Goal: Task Accomplishment & Management: Manage account settings

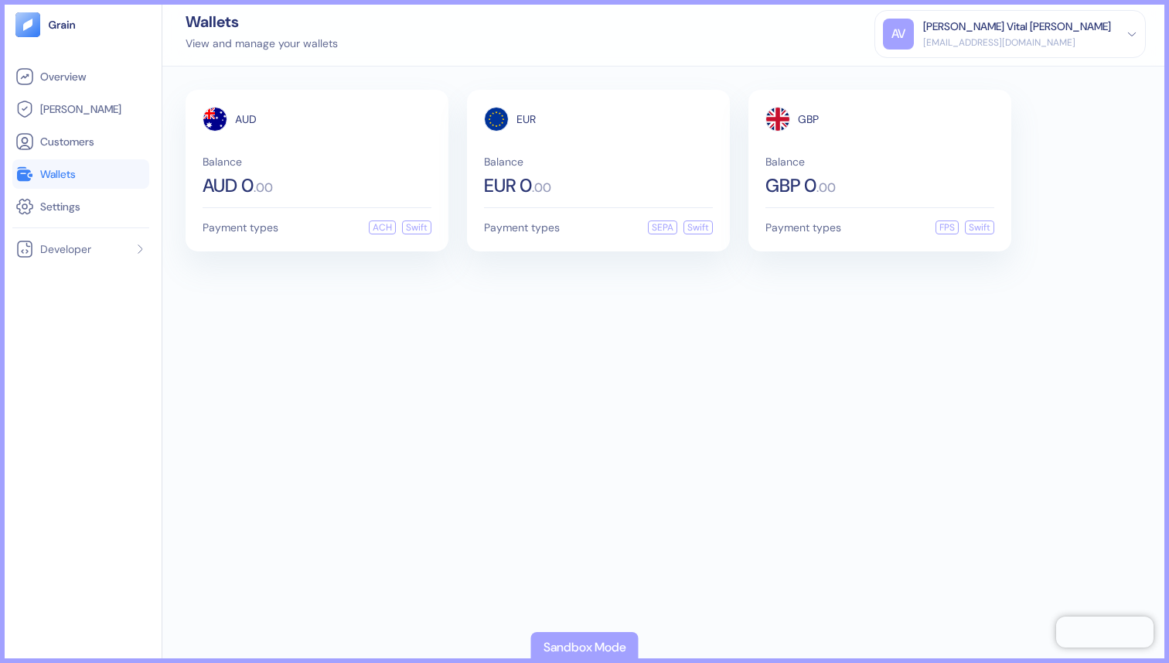
click at [674, 411] on div "AUD Balance AUD 0 . 00 Payment types ACH Swift EUR Balance EUR 0 . 00 Payment t…" at bounding box center [665, 365] width 1007 height 596
click at [96, 135] on link "Customers" at bounding box center [80, 141] width 131 height 19
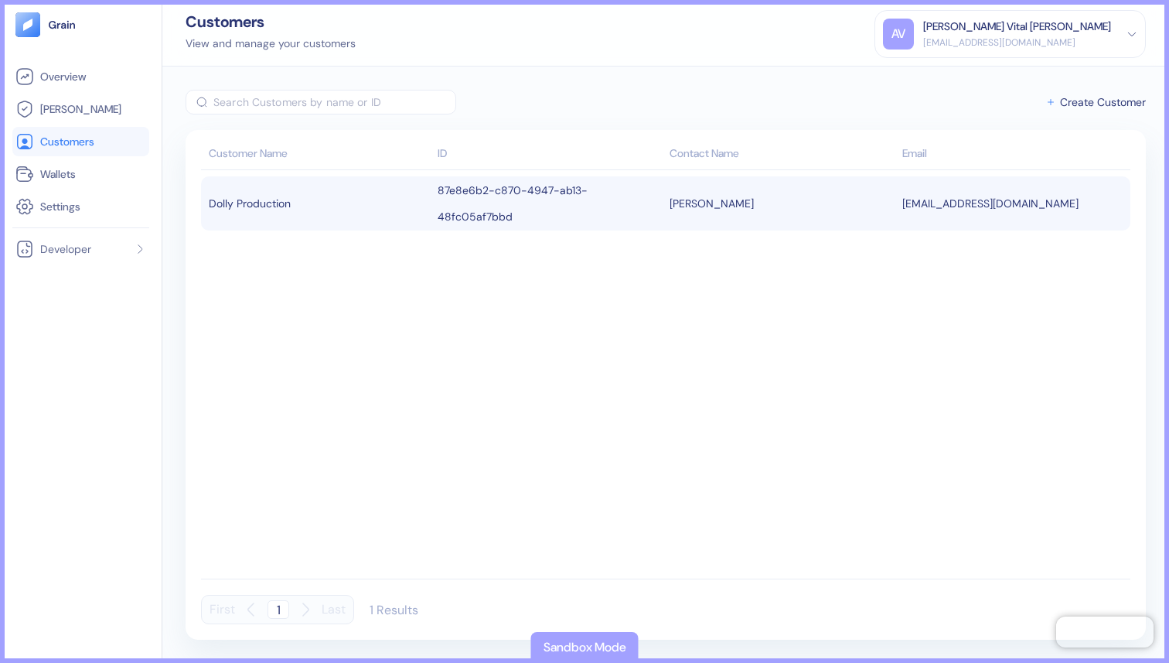
click at [973, 203] on td "[EMAIL_ADDRESS][DOMAIN_NAME]" at bounding box center [1015, 203] width 233 height 54
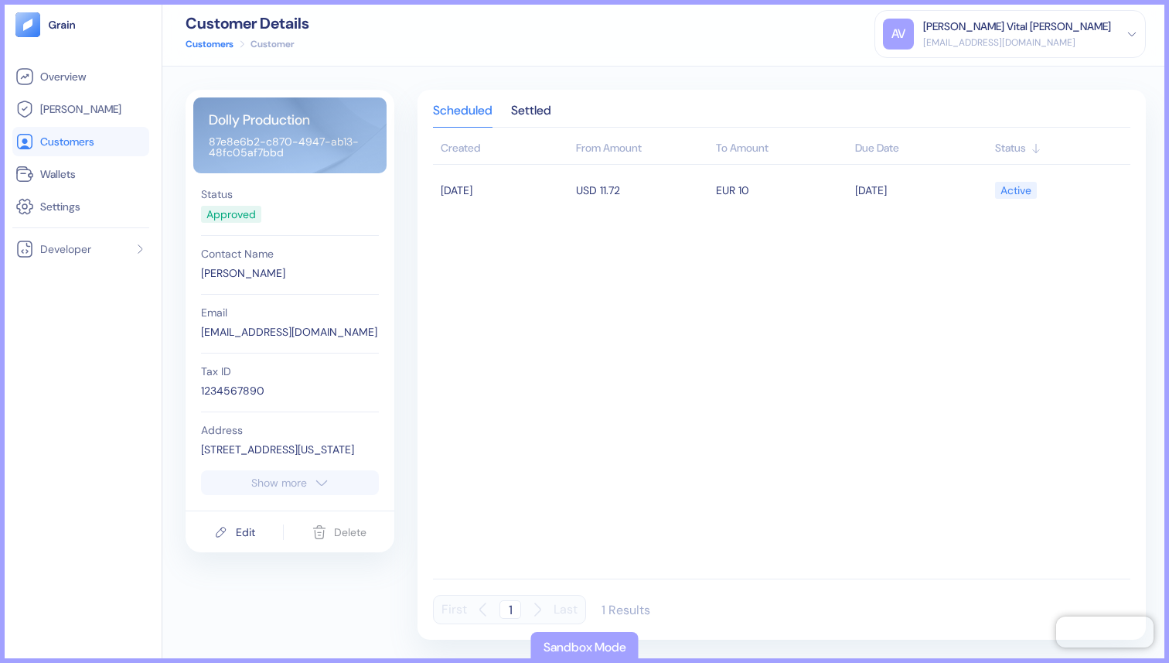
click at [97, 132] on link "Customers" at bounding box center [80, 141] width 131 height 19
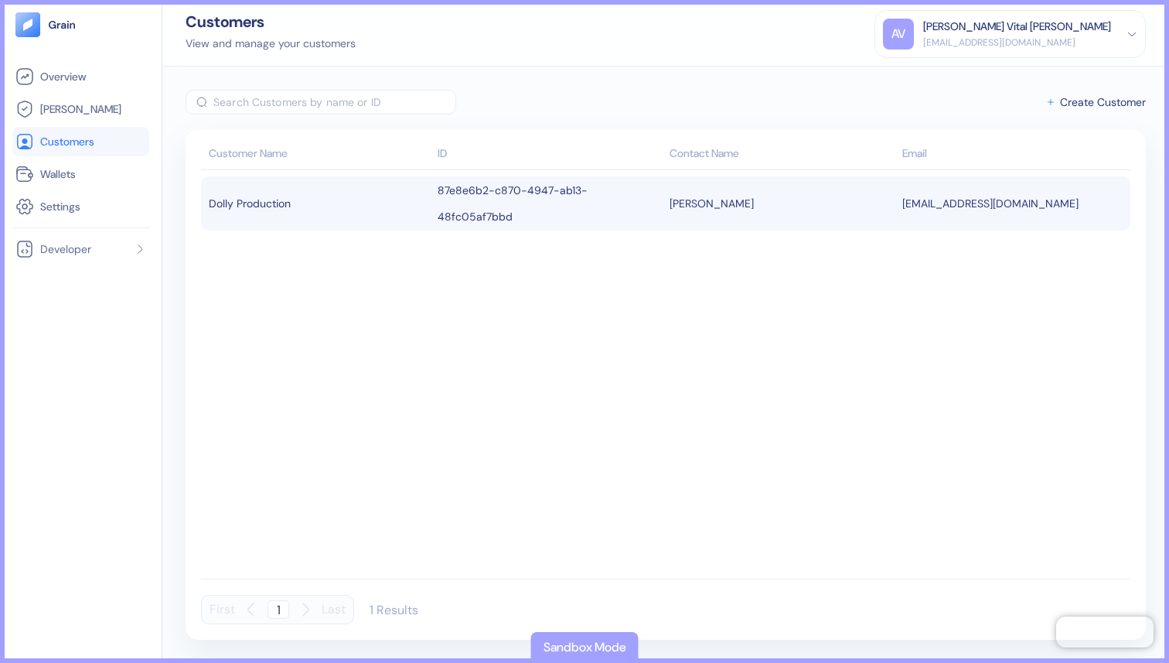
click at [370, 196] on div "Dolly Production" at bounding box center [319, 203] width 221 height 26
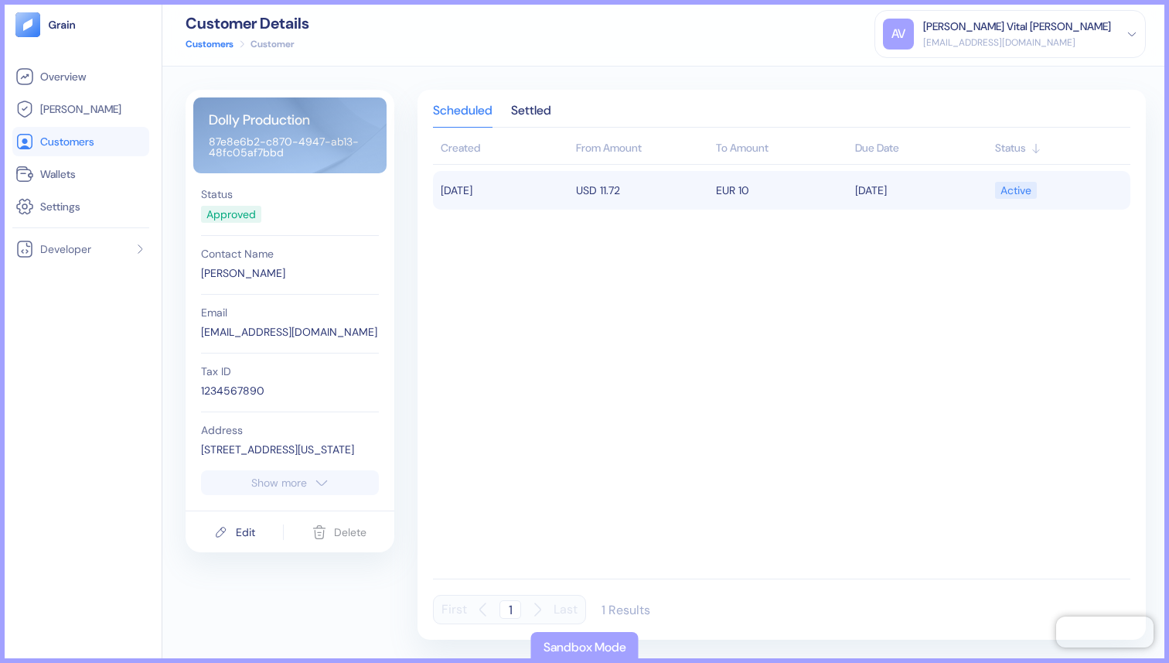
click at [641, 191] on td "USD 11.72" at bounding box center [641, 190] width 139 height 39
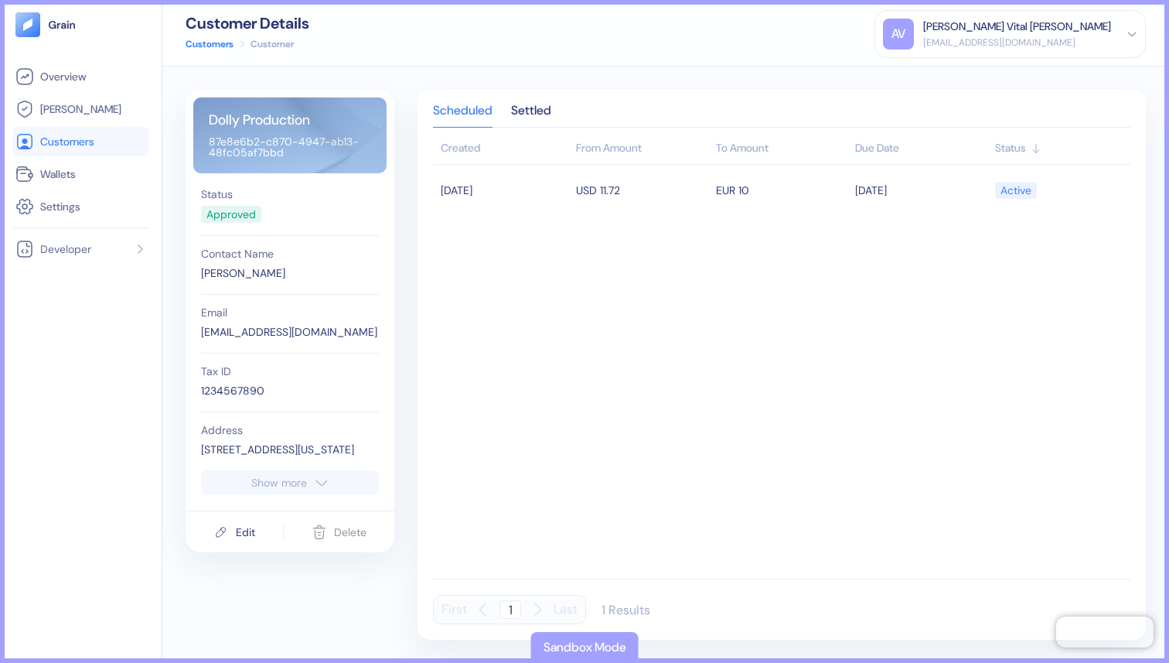
drag, startPoint x: 285, startPoint y: 155, endPoint x: 196, endPoint y: 142, distance: 90.0
click at [196, 142] on div "Dolly Production 87e8e6b2-c870-4947-ab13-48fc05af7bbd" at bounding box center [289, 135] width 193 height 76
drag, startPoint x: 209, startPoint y: 142, endPoint x: 321, endPoint y: 170, distance: 115.5
click at [322, 170] on div "Dolly Production 87e8e6b2-c870-4947-ab13-48fc05af7bbd" at bounding box center [289, 135] width 193 height 76
click at [252, 156] on div "Dolly Production 87e8e6b2-c870-4947-ab13-48fc05af7bbd" at bounding box center [289, 135] width 193 height 76
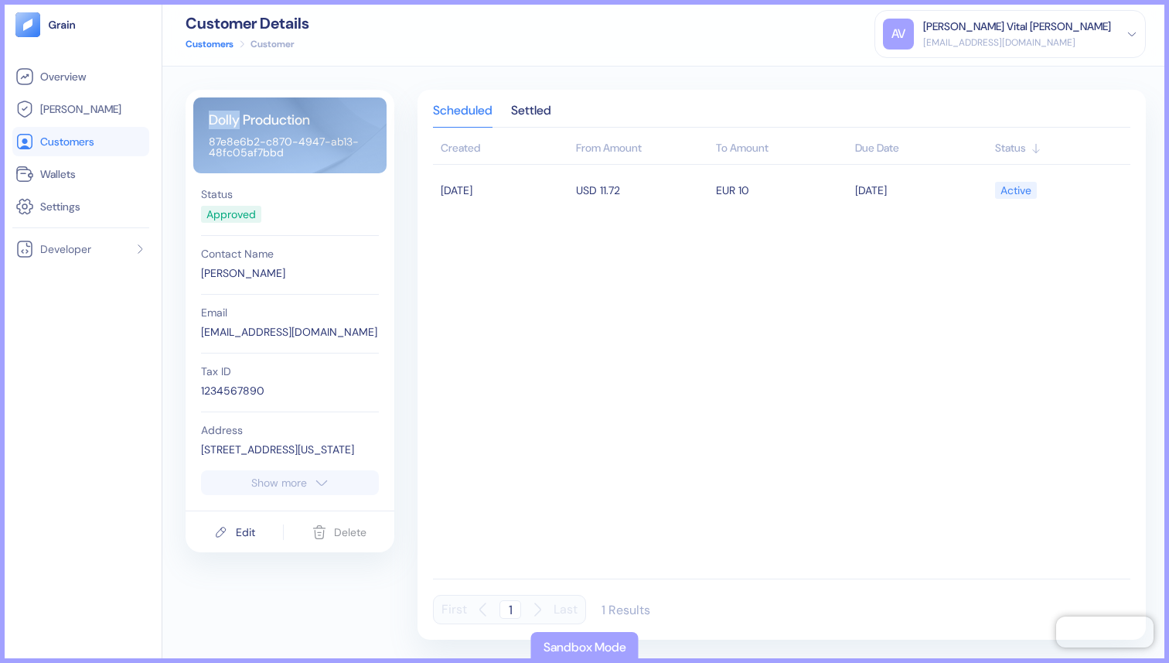
click at [252, 156] on div "Dolly Production 87e8e6b2-c870-4947-ab13-48fc05af7bbd" at bounding box center [289, 135] width 193 height 76
click at [265, 148] on div "Dolly Production 87e8e6b2-c870-4947-ab13-48fc05af7bbd" at bounding box center [289, 135] width 193 height 76
click at [418, 278] on div "Scheduled Settled Created From Amount To Amount Due Date Status 08/12/2025 USD …" at bounding box center [782, 365] width 728 height 550
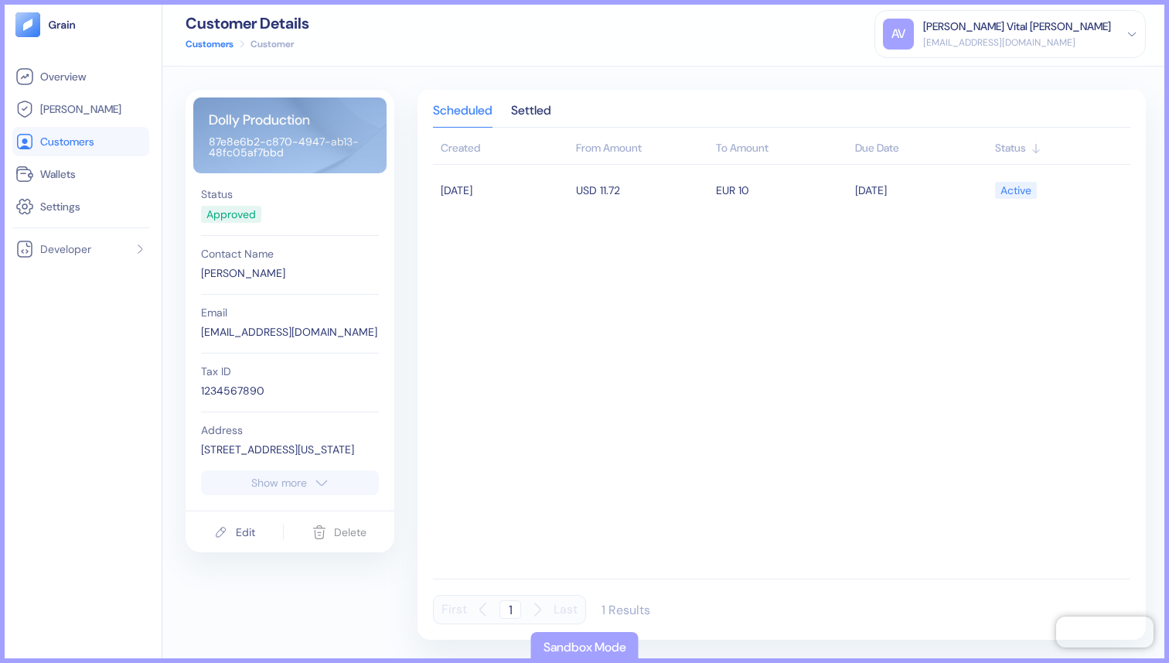
click at [251, 519] on button "Edit" at bounding box center [234, 531] width 42 height 29
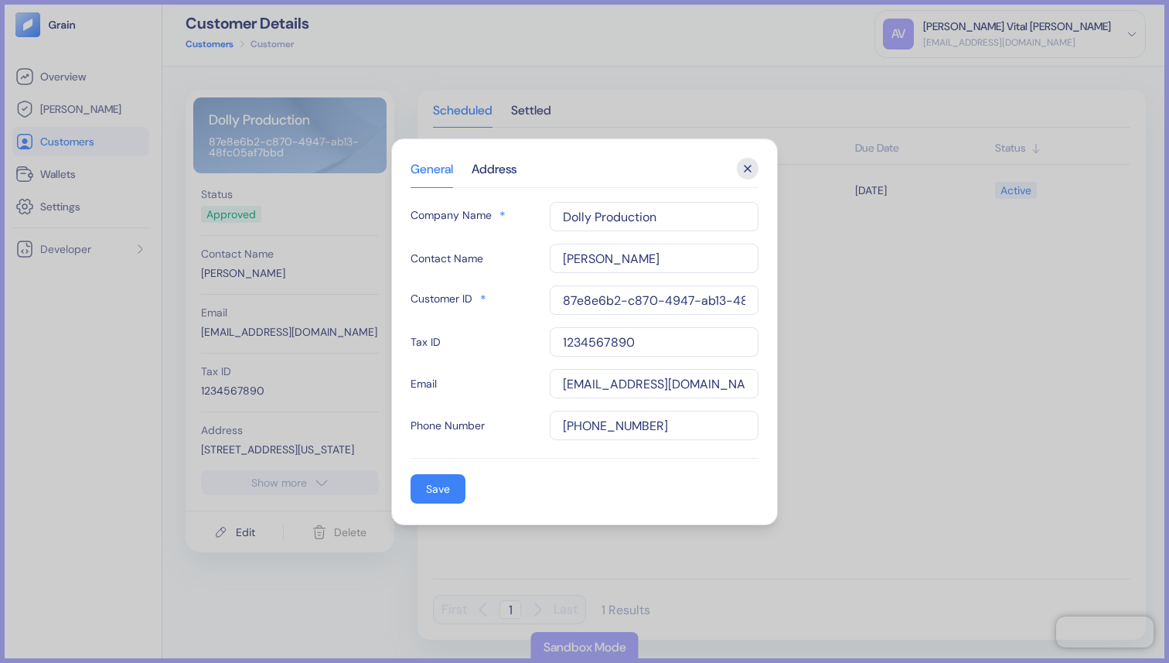
click at [747, 169] on icon "button" at bounding box center [748, 169] width 22 height 22
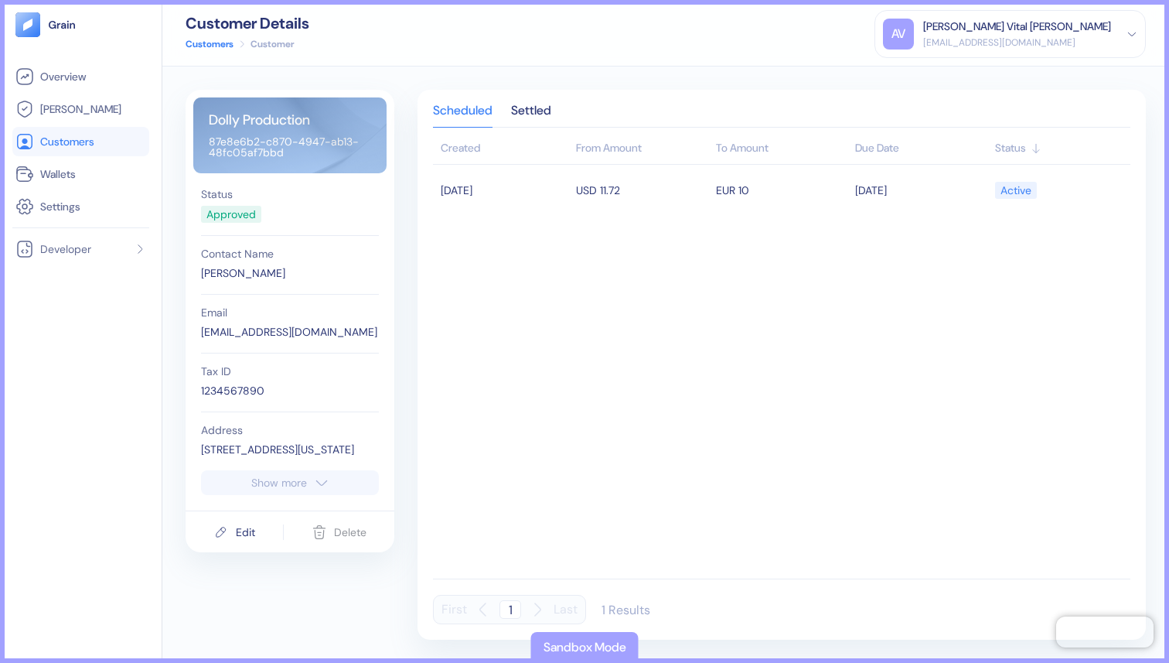
click at [612, 452] on tbody "[DATE] USD 11.72 EUR 10 [DATE] Active" at bounding box center [781, 369] width 697 height 408
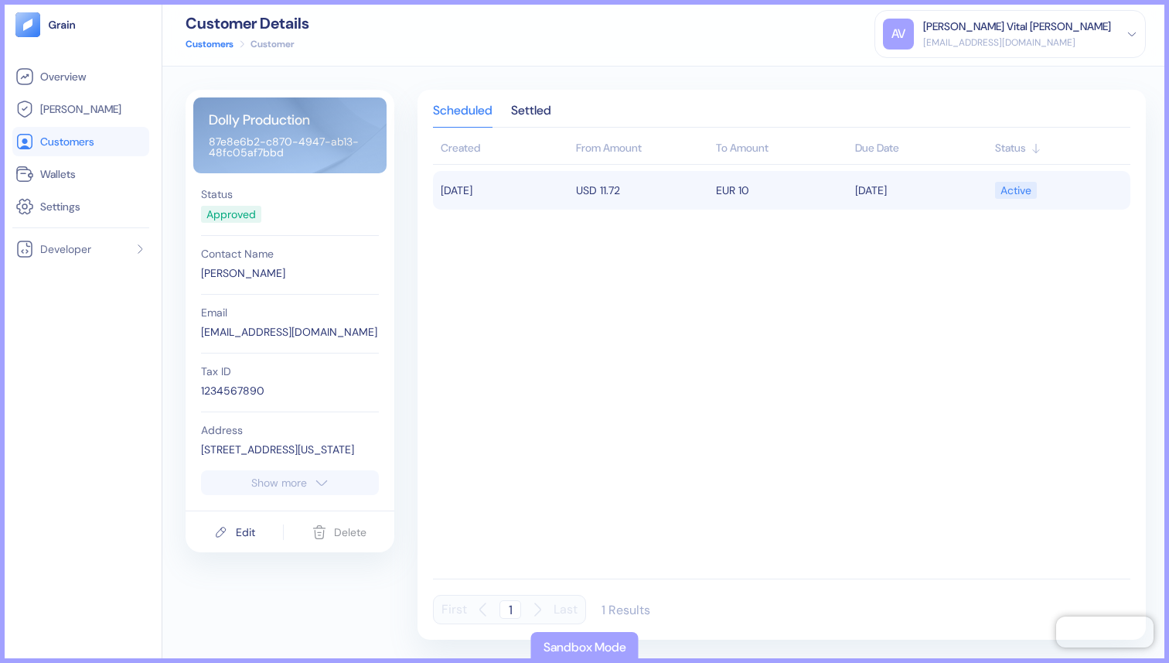
click at [650, 209] on td "USD 11.72" at bounding box center [641, 190] width 139 height 39
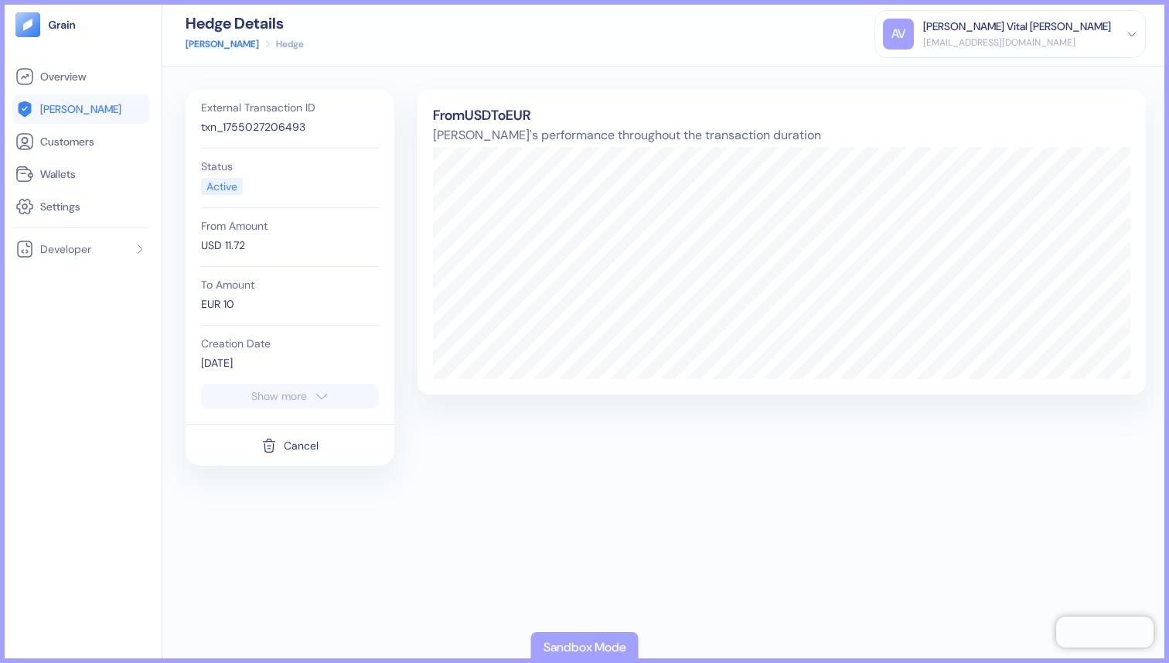
click at [328, 394] on icon "button" at bounding box center [321, 396] width 15 height 19
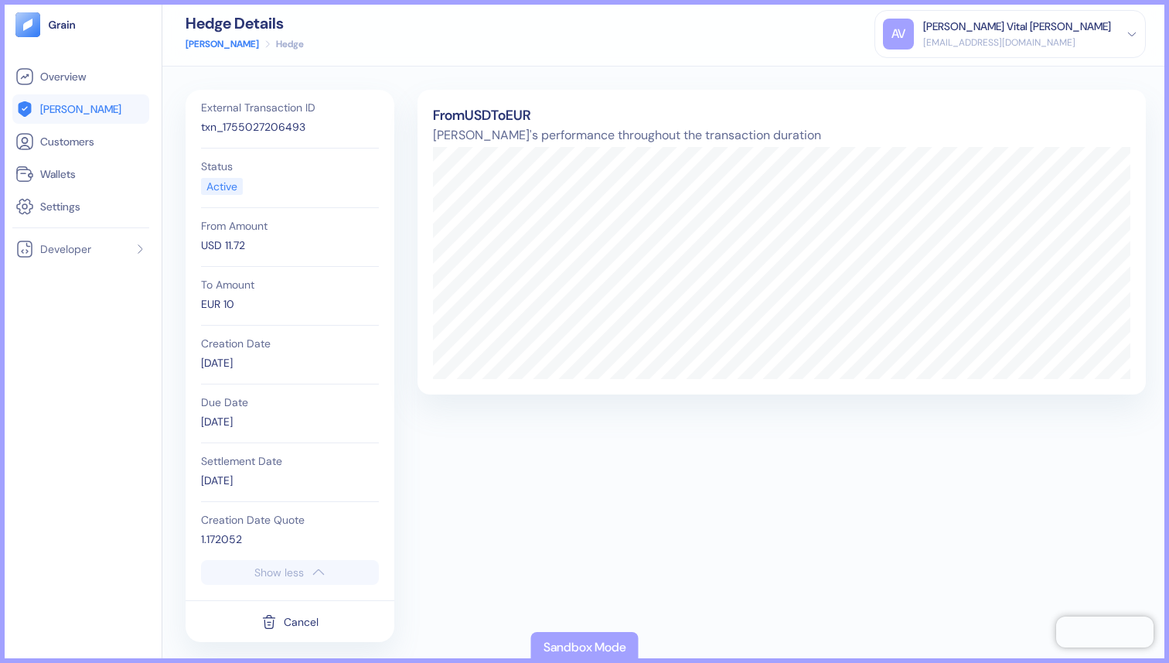
scroll to position [2, 0]
click at [227, 186] on div "Active" at bounding box center [221, 184] width 31 height 16
click at [104, 143] on link "Customers" at bounding box center [80, 141] width 131 height 19
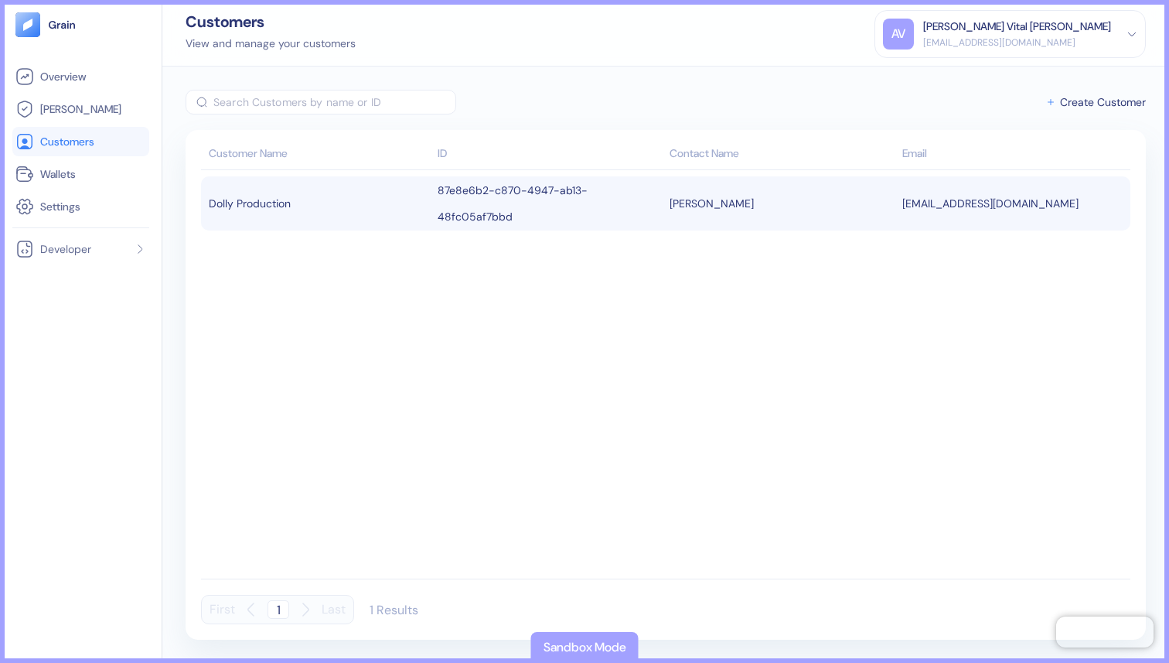
click at [292, 191] on div "Dolly Production" at bounding box center [319, 203] width 221 height 26
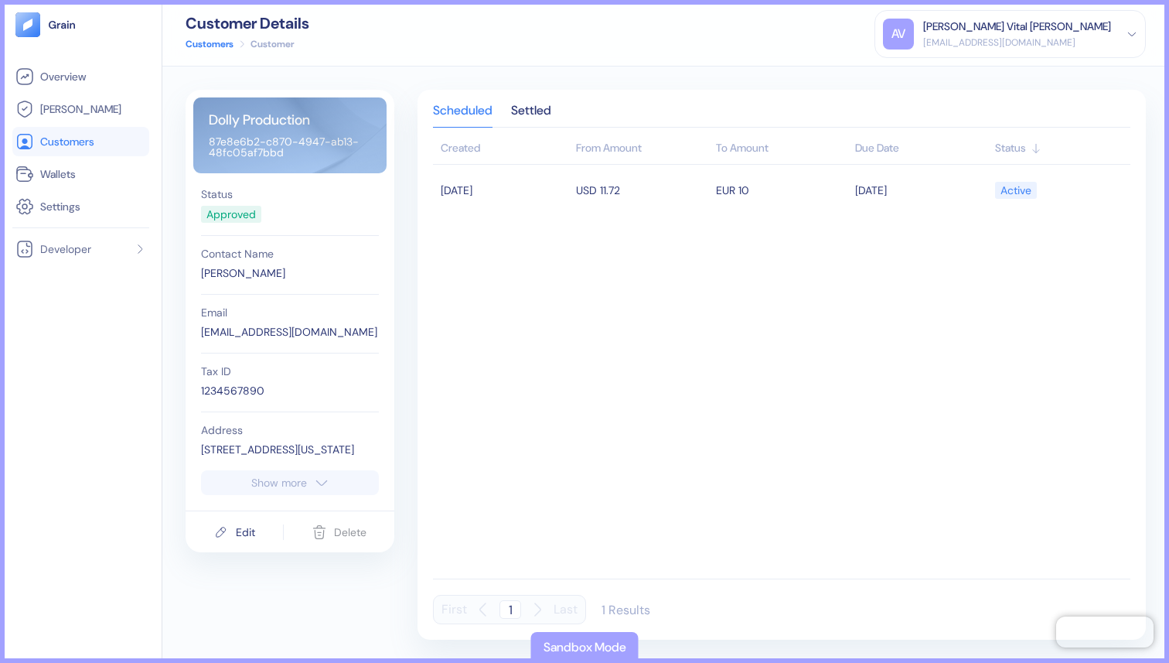
click at [217, 215] on div "Approved" at bounding box center [230, 214] width 49 height 16
click at [268, 483] on div "Show more" at bounding box center [279, 482] width 56 height 11
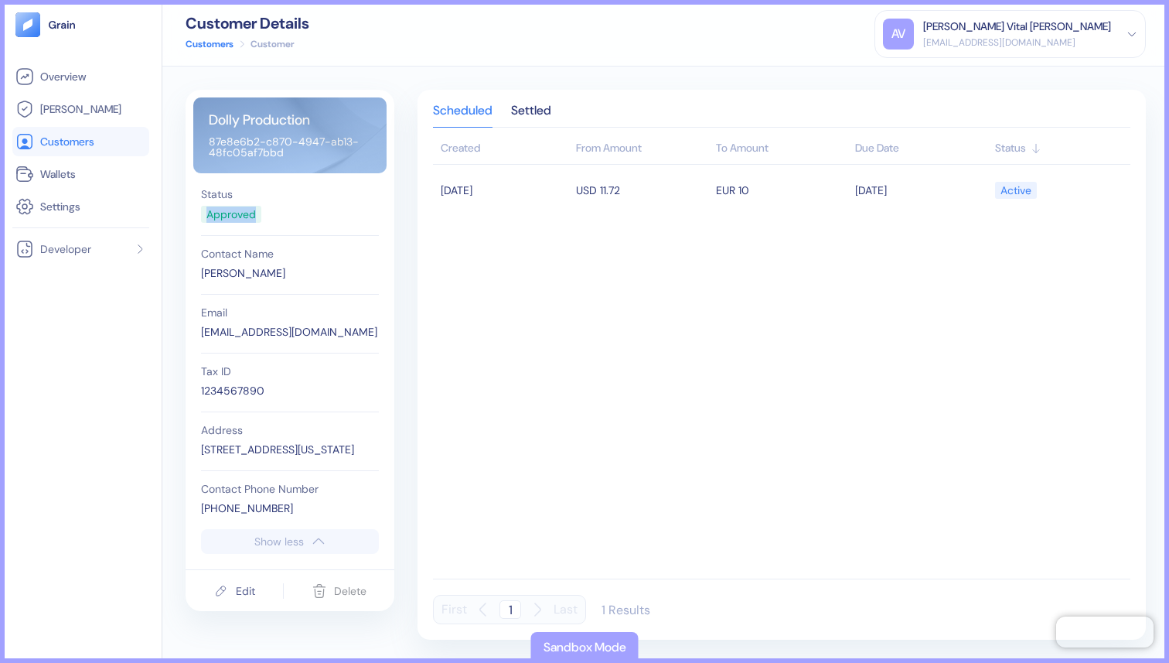
click at [235, 581] on button "Edit" at bounding box center [234, 590] width 42 height 29
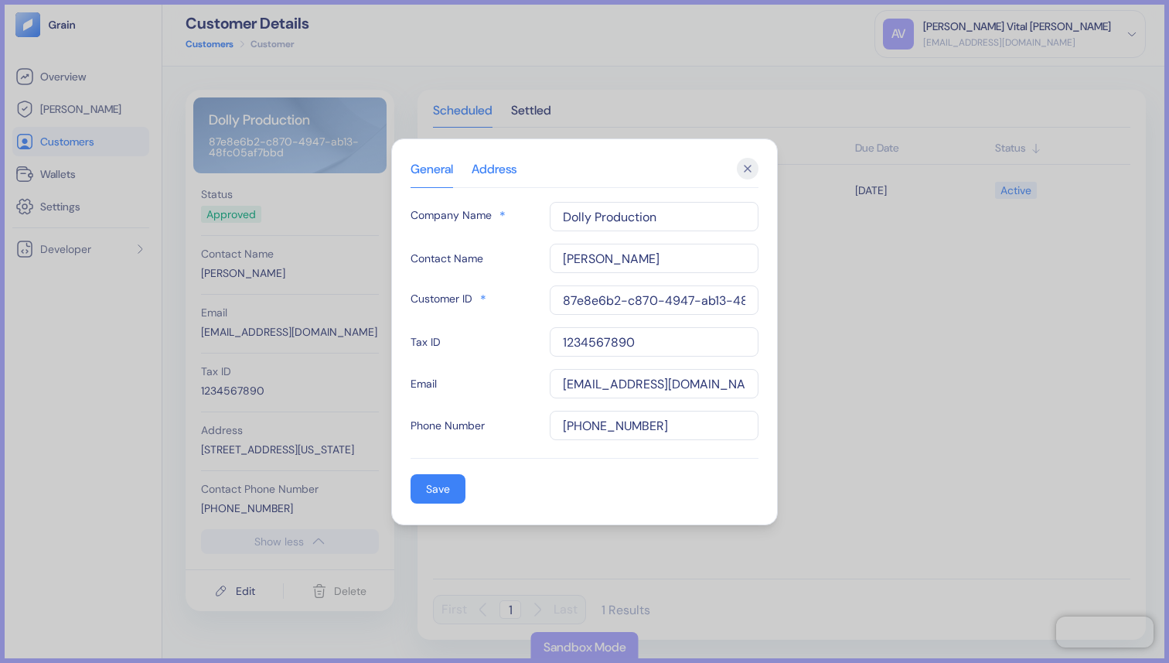
click at [491, 173] on div "Address" at bounding box center [494, 175] width 45 height 23
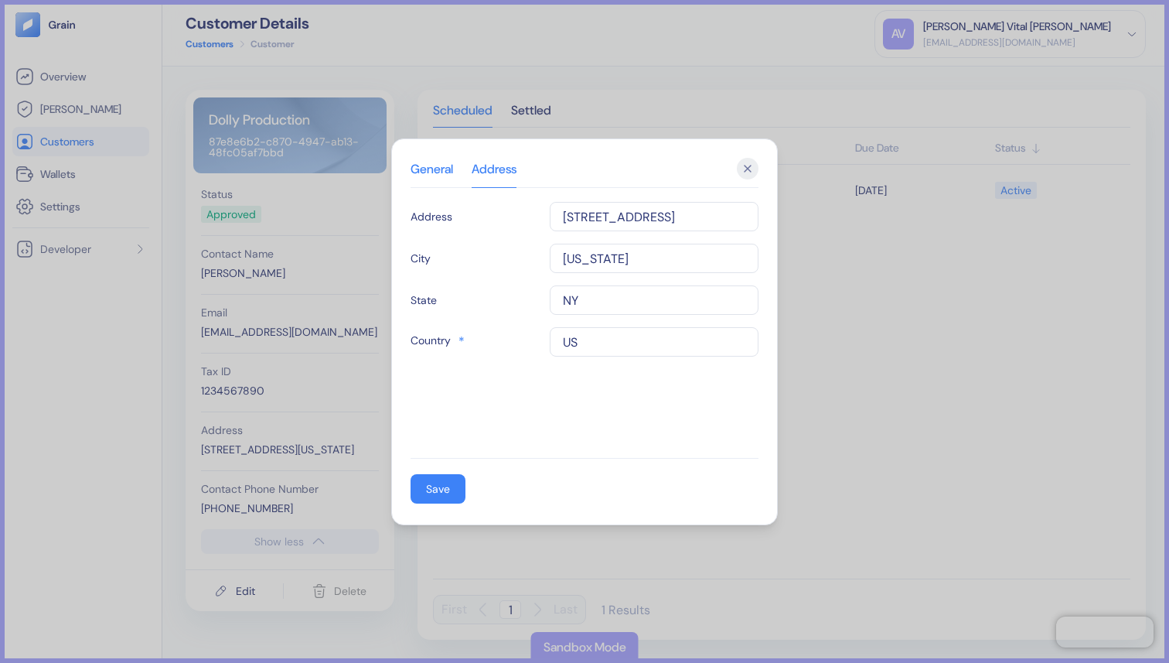
click at [424, 171] on div "General" at bounding box center [432, 175] width 43 height 23
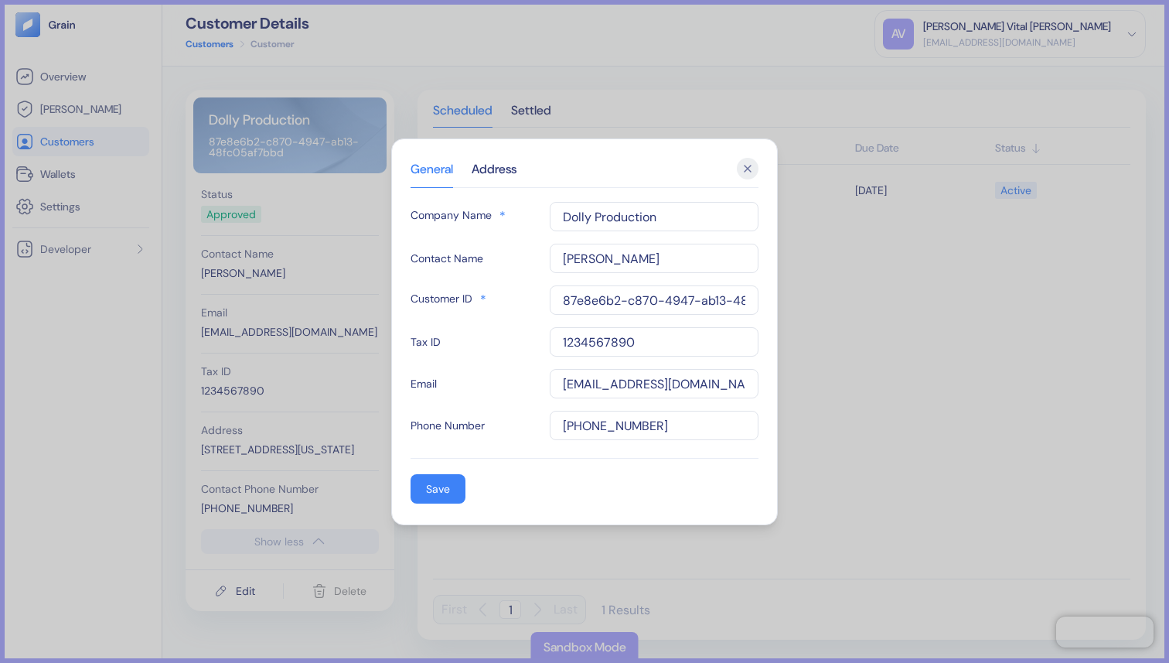
click at [503, 154] on div "Hidden title for resolving console warnings General Address Company Name * Doll…" at bounding box center [584, 331] width 387 height 387
click at [503, 168] on div "Address" at bounding box center [494, 175] width 45 height 23
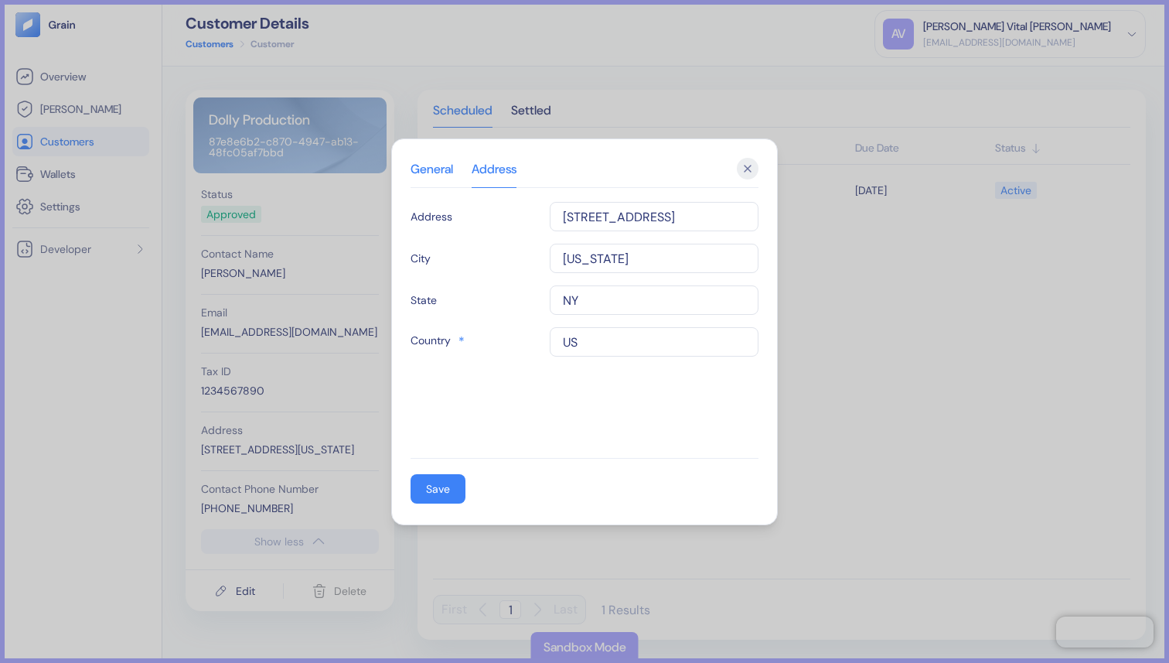
click at [434, 174] on div "General" at bounding box center [432, 175] width 43 height 23
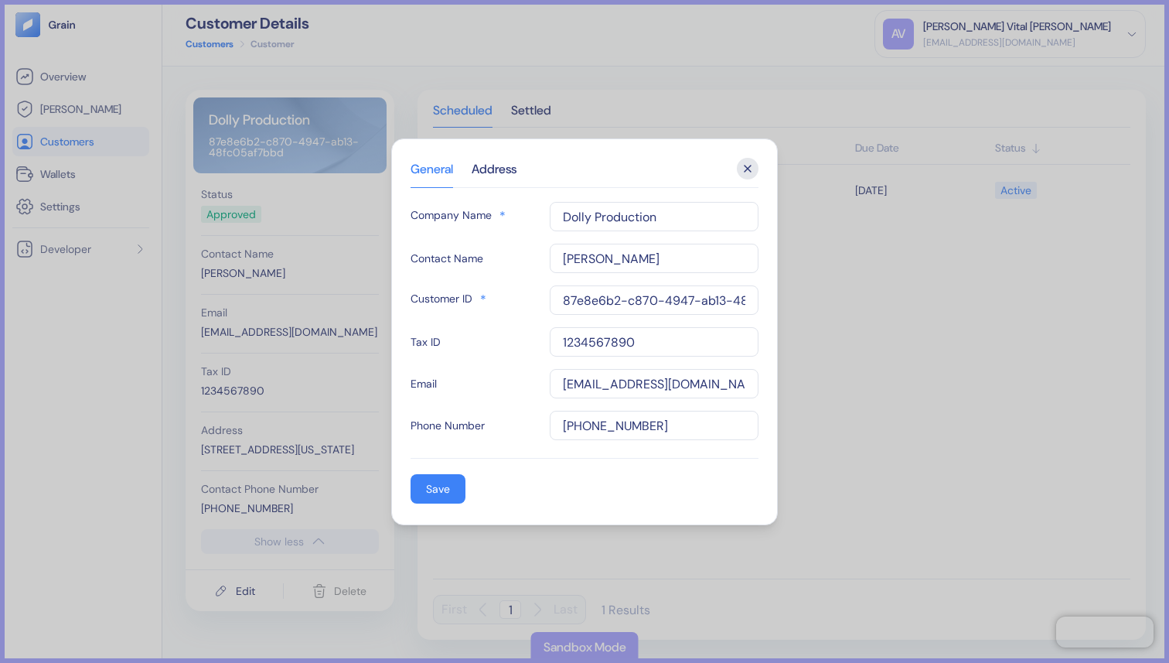
click at [737, 173] on button "Close" at bounding box center [748, 169] width 22 height 22
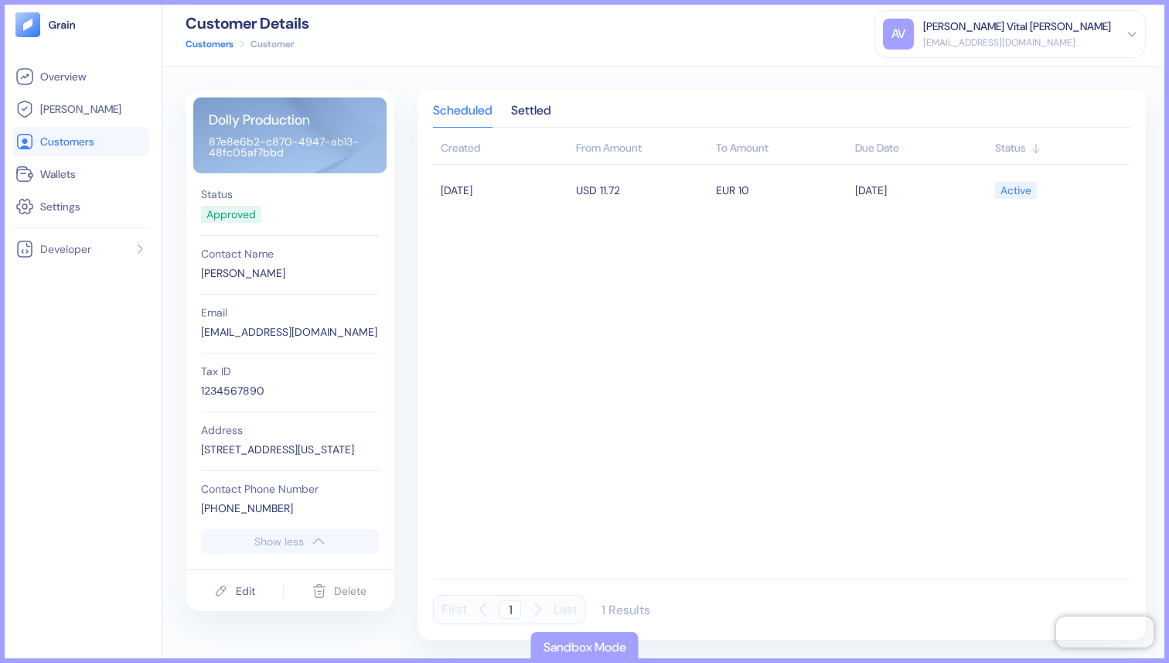
click at [247, 593] on div "Edit" at bounding box center [245, 590] width 19 height 11
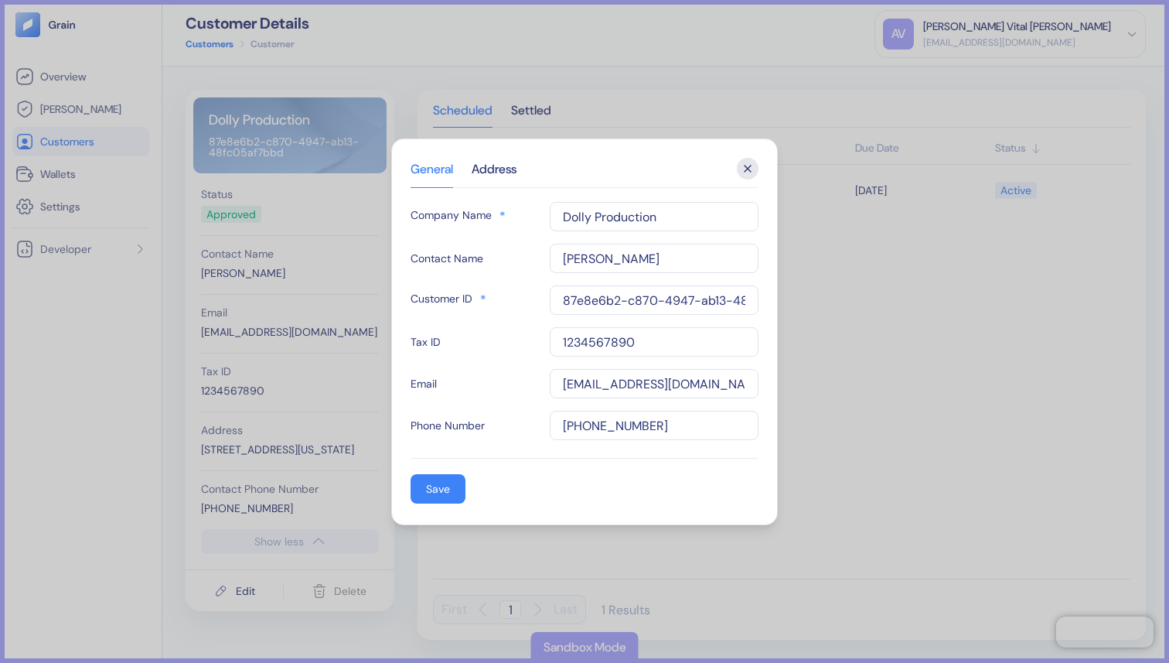
click at [752, 169] on icon "button" at bounding box center [748, 169] width 22 height 22
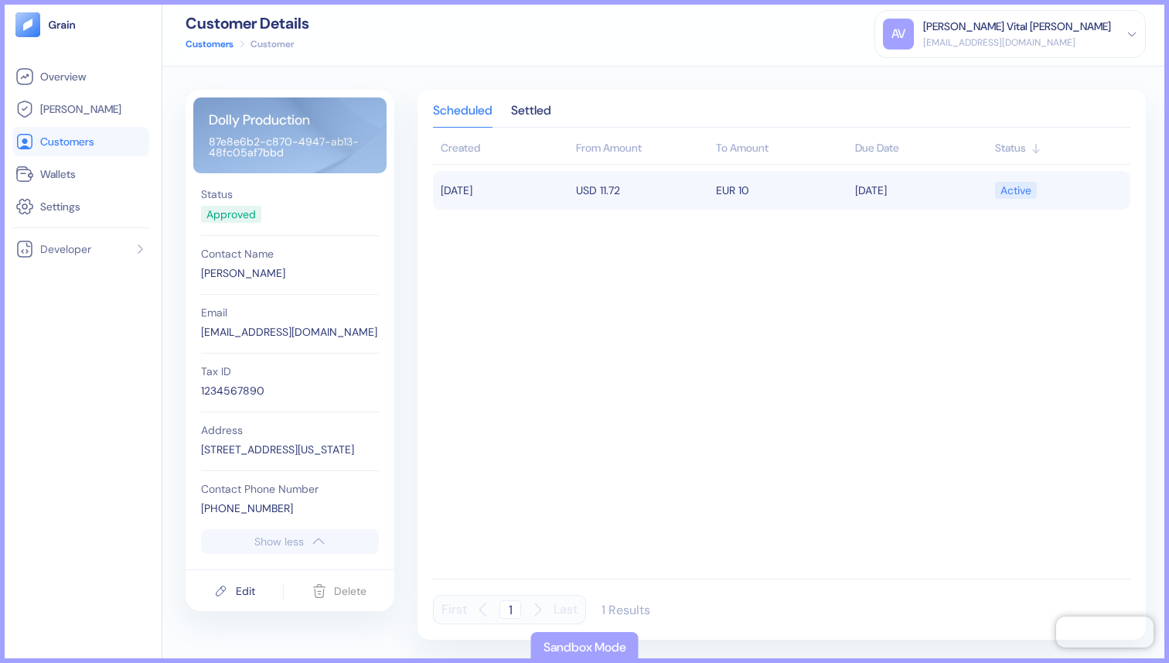
click at [496, 199] on td "[DATE]" at bounding box center [502, 190] width 139 height 39
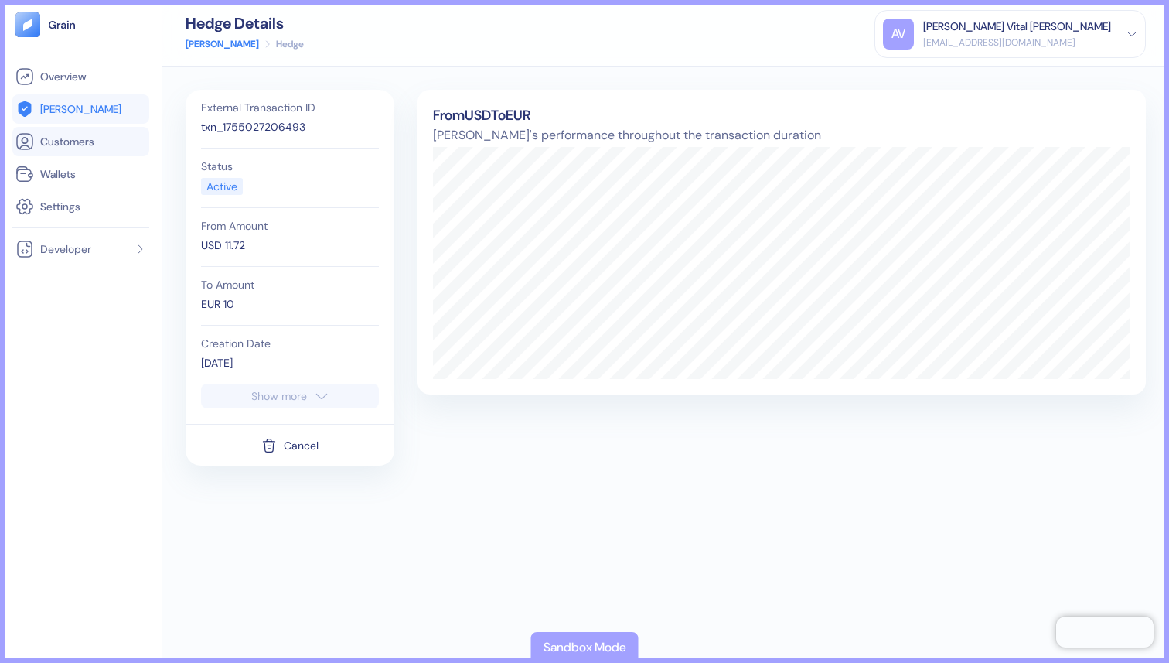
click at [87, 143] on span "Customers" at bounding box center [67, 141] width 54 height 15
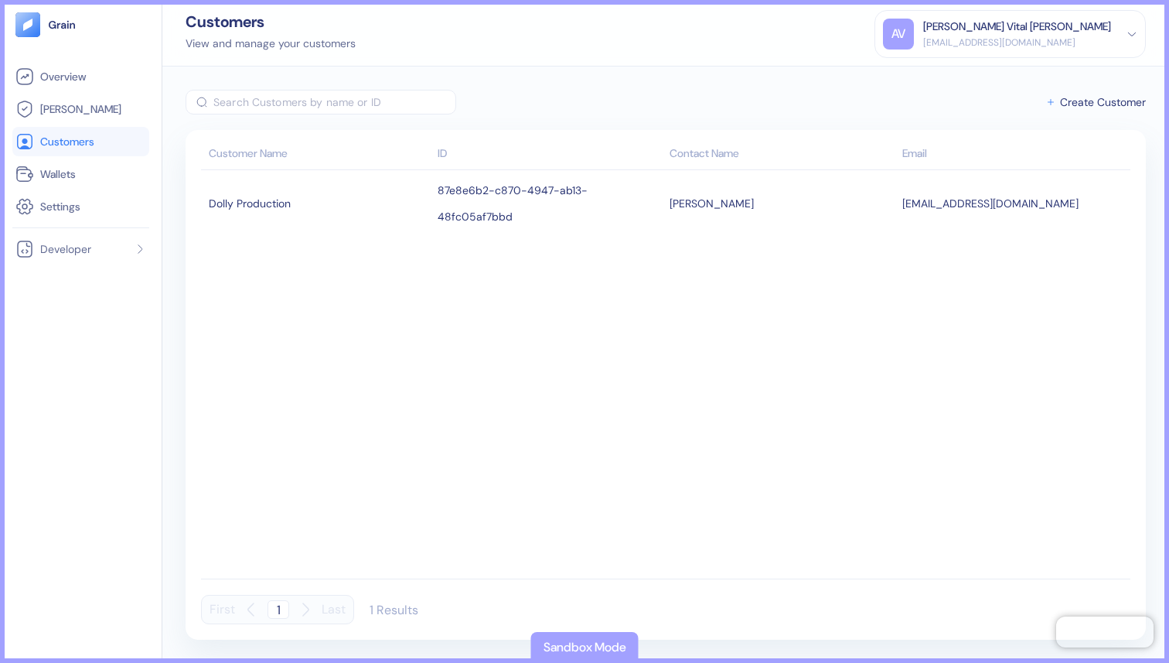
click at [234, 328] on tbody "Dolly Production 87e8e6b2-c870-4947-ab13-48fc05af7bbd Jack Hill jack+testgrain@…" at bounding box center [665, 371] width 929 height 402
click at [570, 389] on tbody "Dolly Production 87e8e6b2-c870-4947-ab13-48fc05af7bbd Jack Hill jack+testgrain@…" at bounding box center [665, 371] width 929 height 402
click at [588, 491] on tbody "Dolly Production 87e8e6b2-c870-4947-ab13-48fc05af7bbd Jack Hill jack+testgrain@…" at bounding box center [665, 371] width 929 height 402
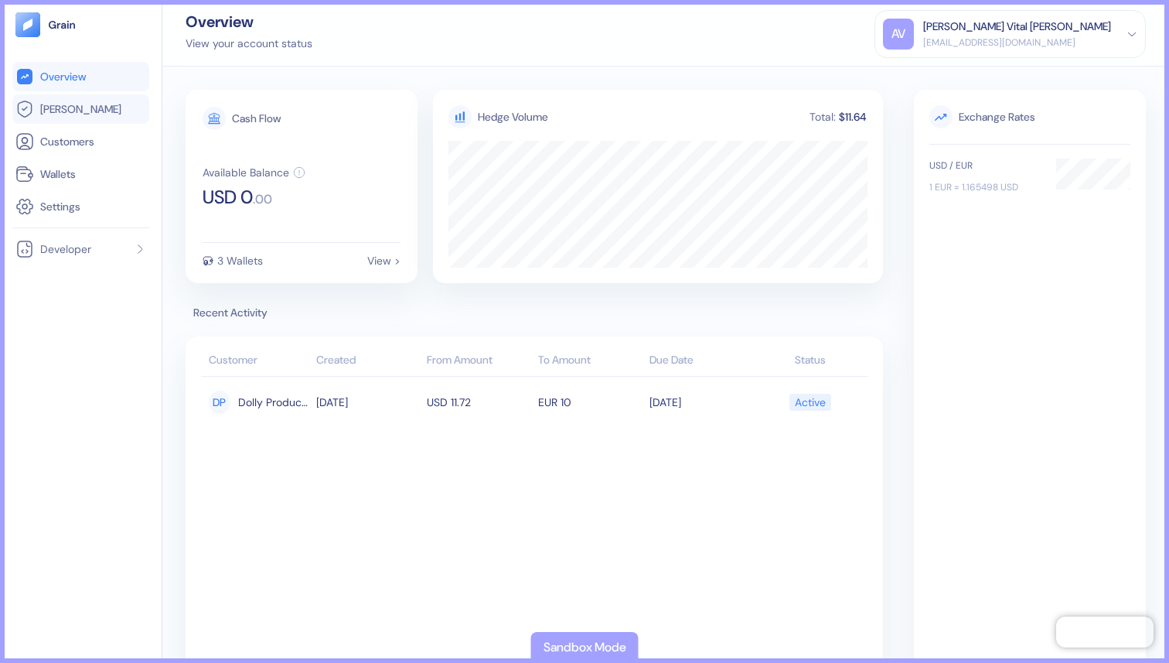
click at [105, 113] on link "[PERSON_NAME]" at bounding box center [80, 109] width 131 height 19
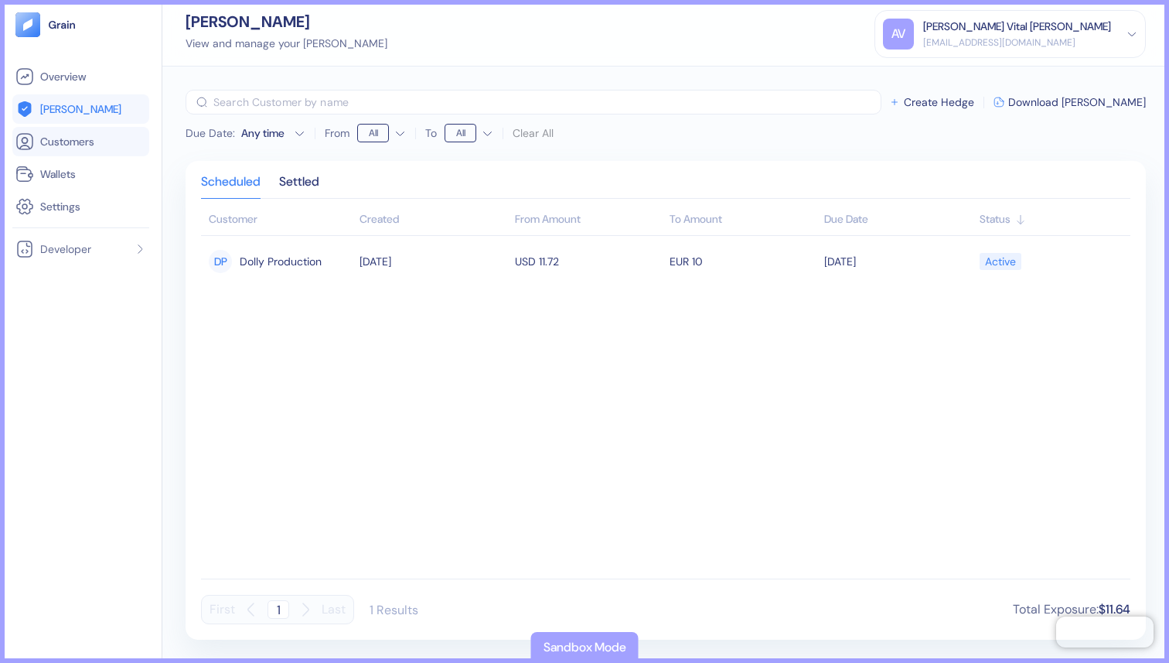
click at [101, 140] on link "Customers" at bounding box center [80, 141] width 131 height 19
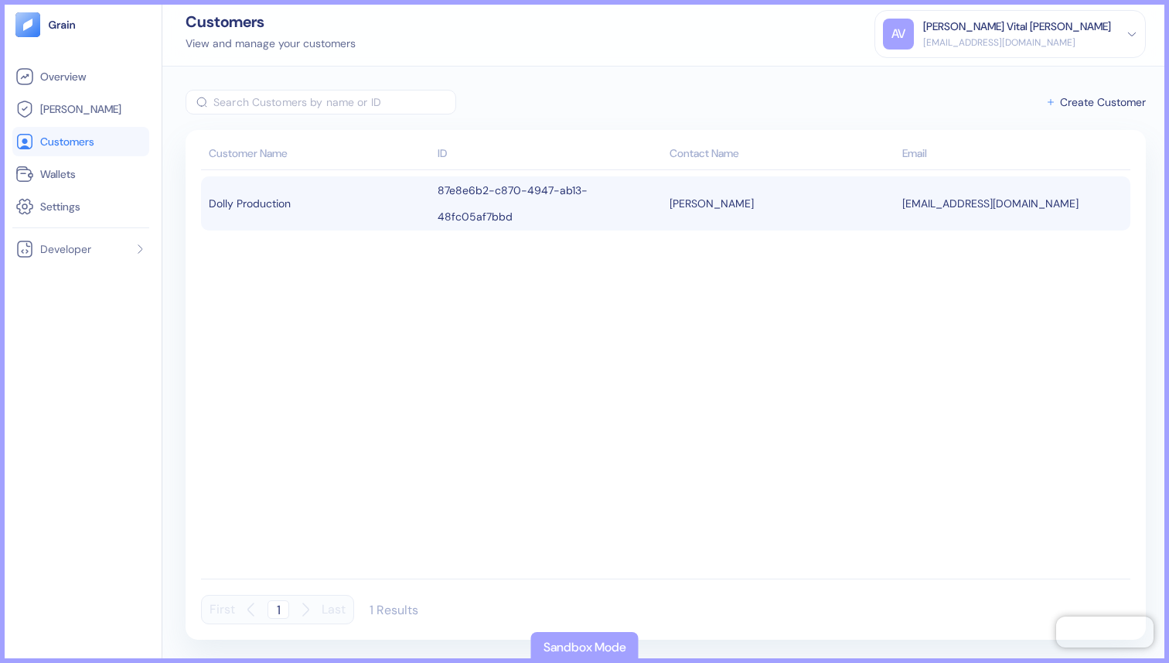
click at [292, 208] on div "Dolly Production" at bounding box center [319, 203] width 221 height 26
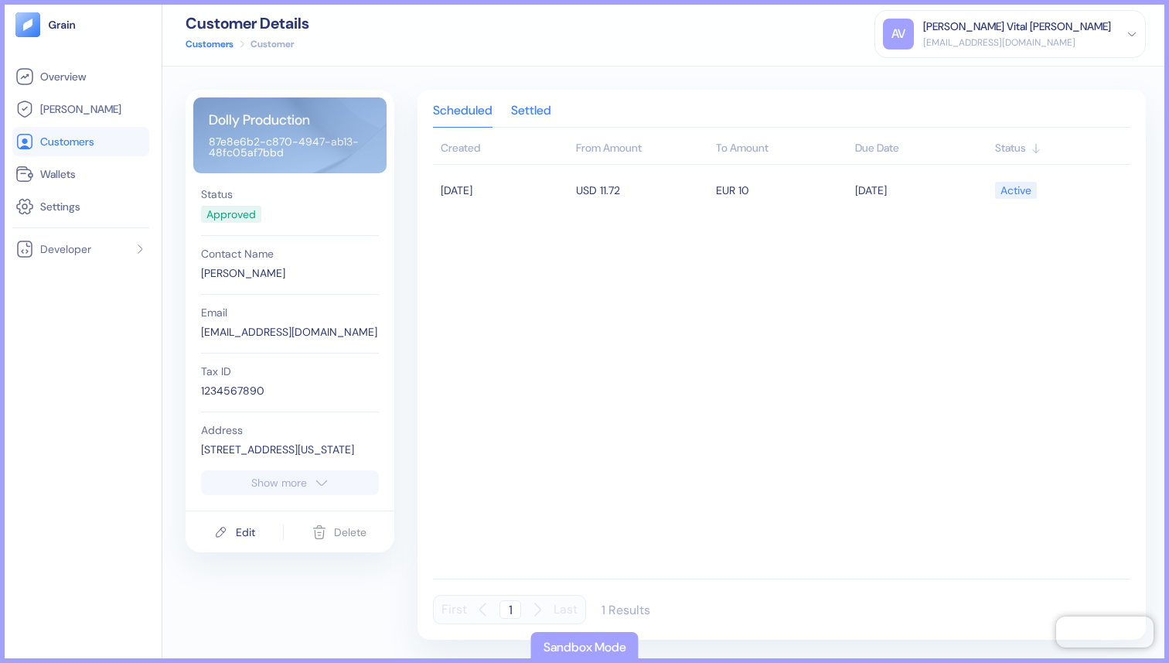
click at [547, 110] on div "Settled" at bounding box center [531, 116] width 40 height 22
click at [471, 107] on div "Scheduled" at bounding box center [463, 116] width 60 height 22
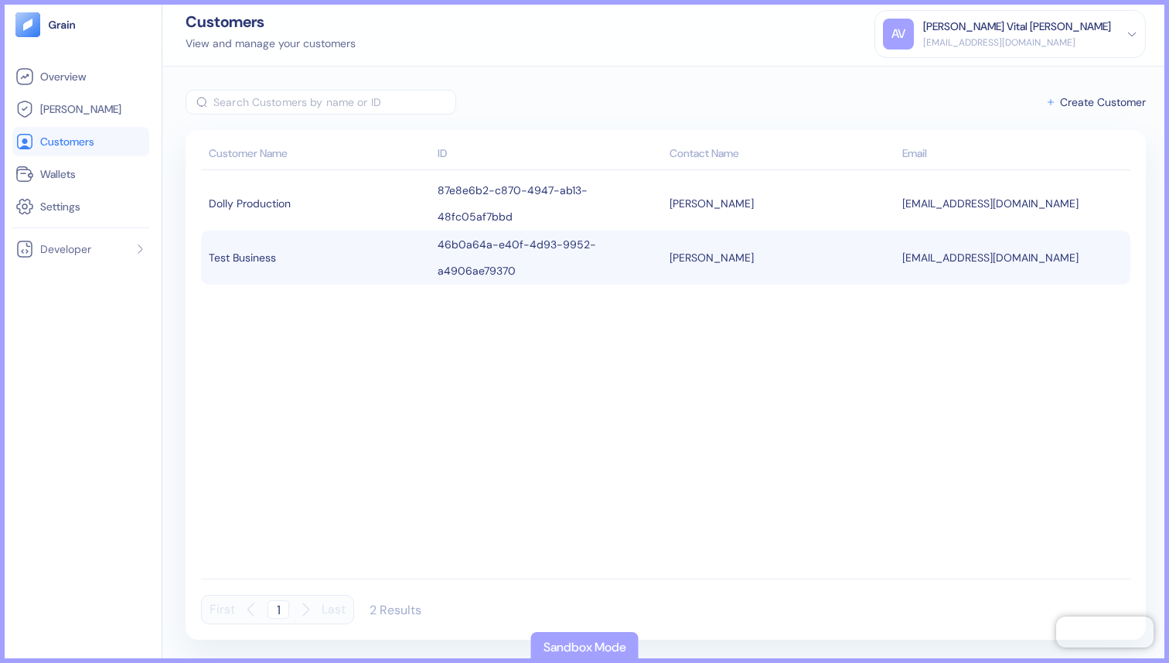
click at [326, 244] on div "Test Business" at bounding box center [319, 257] width 221 height 26
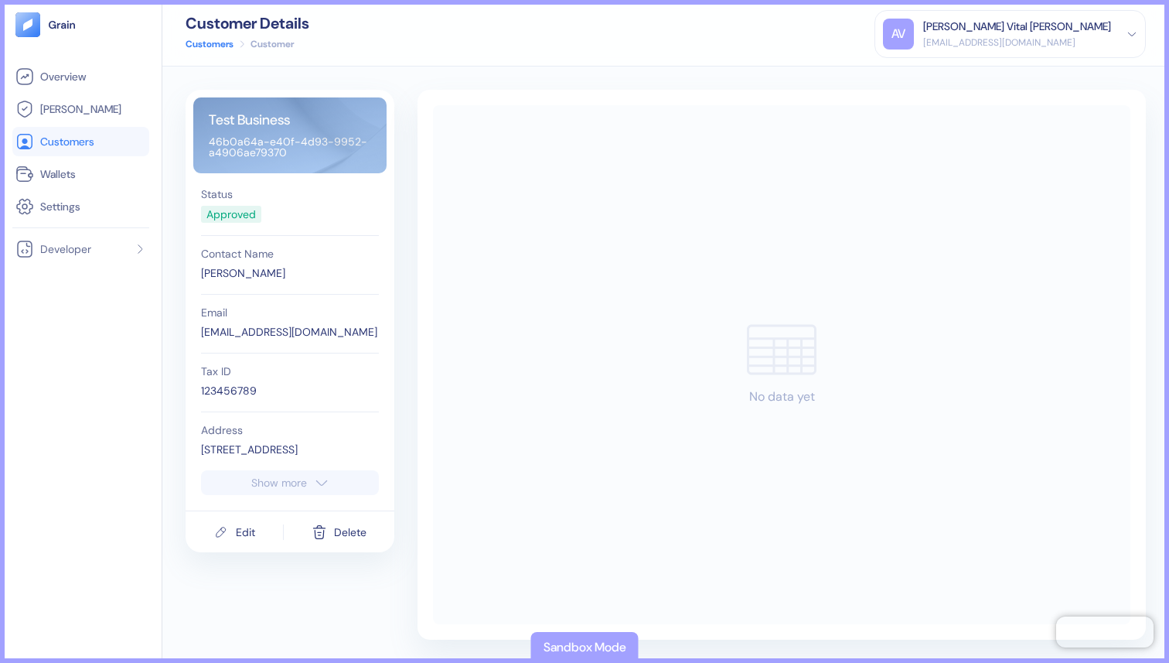
click at [411, 605] on div "Test Business 46b0a64a-e40f-4d93-9952-a4906ae79370 Status Approved Contact Name…" at bounding box center [666, 365] width 960 height 550
click at [310, 475] on button "Show more" at bounding box center [290, 482] width 178 height 25
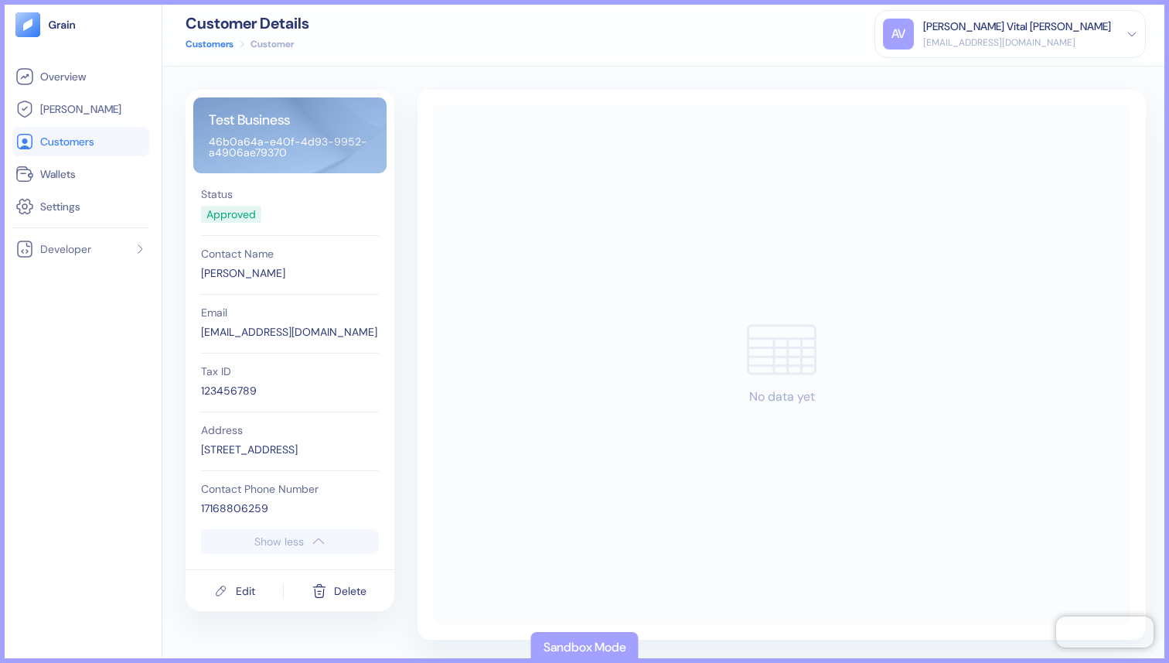
click at [94, 142] on span "Customers" at bounding box center [67, 141] width 54 height 15
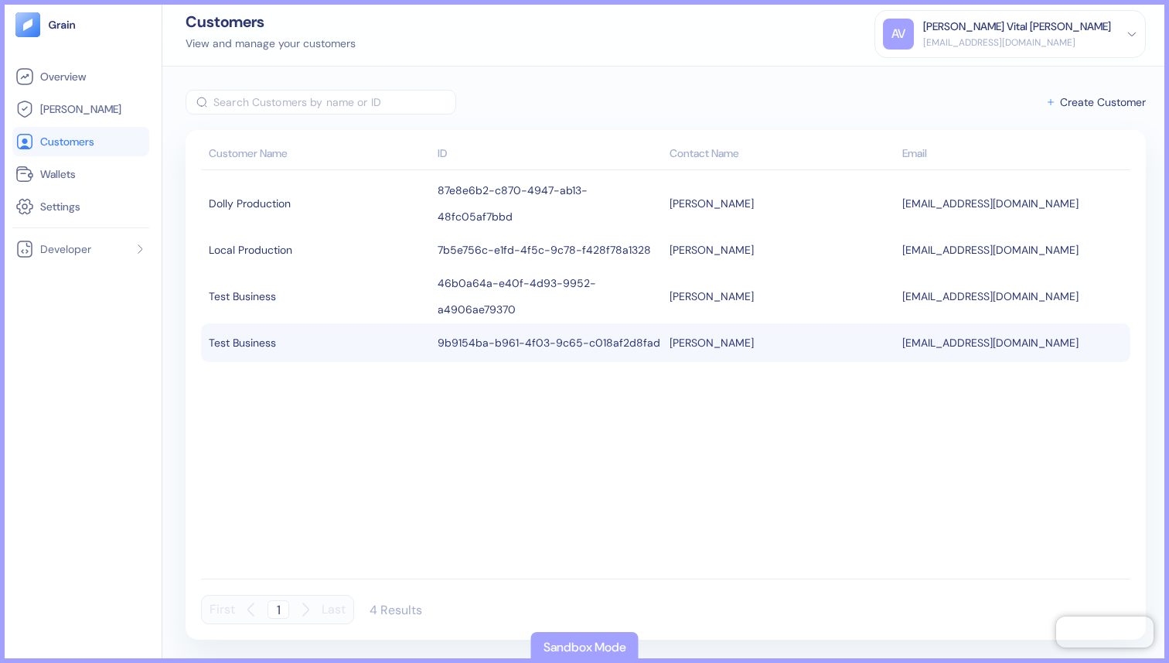
click at [387, 329] on div "Test Business" at bounding box center [319, 342] width 221 height 26
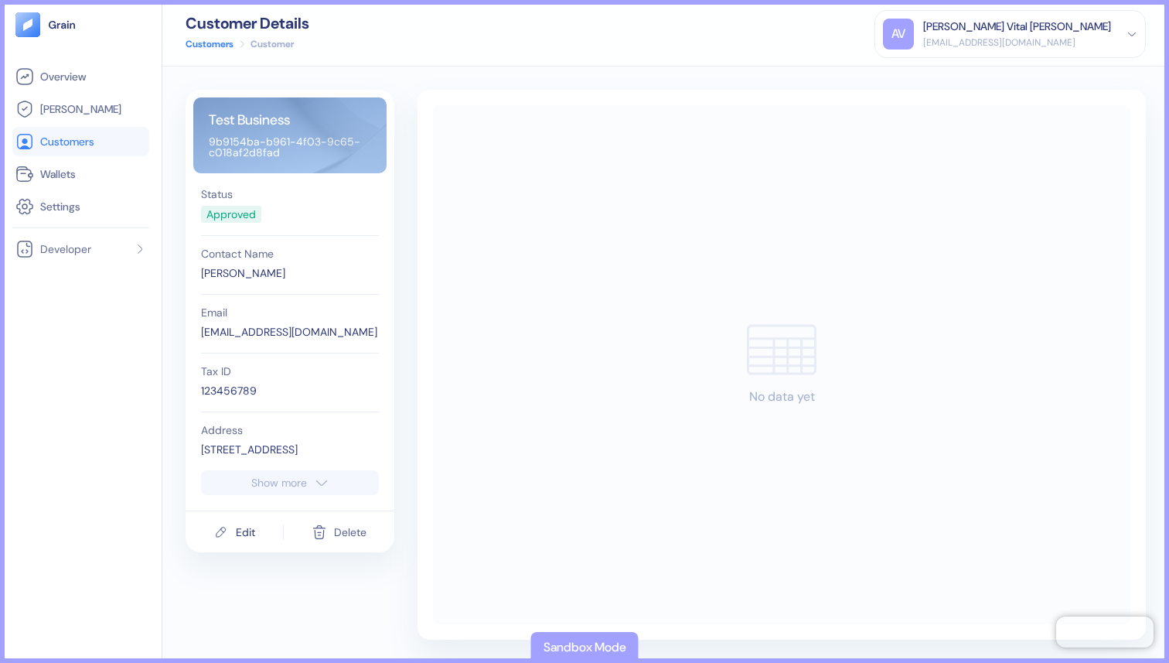
click at [329, 533] on button "Delete" at bounding box center [339, 531] width 55 height 29
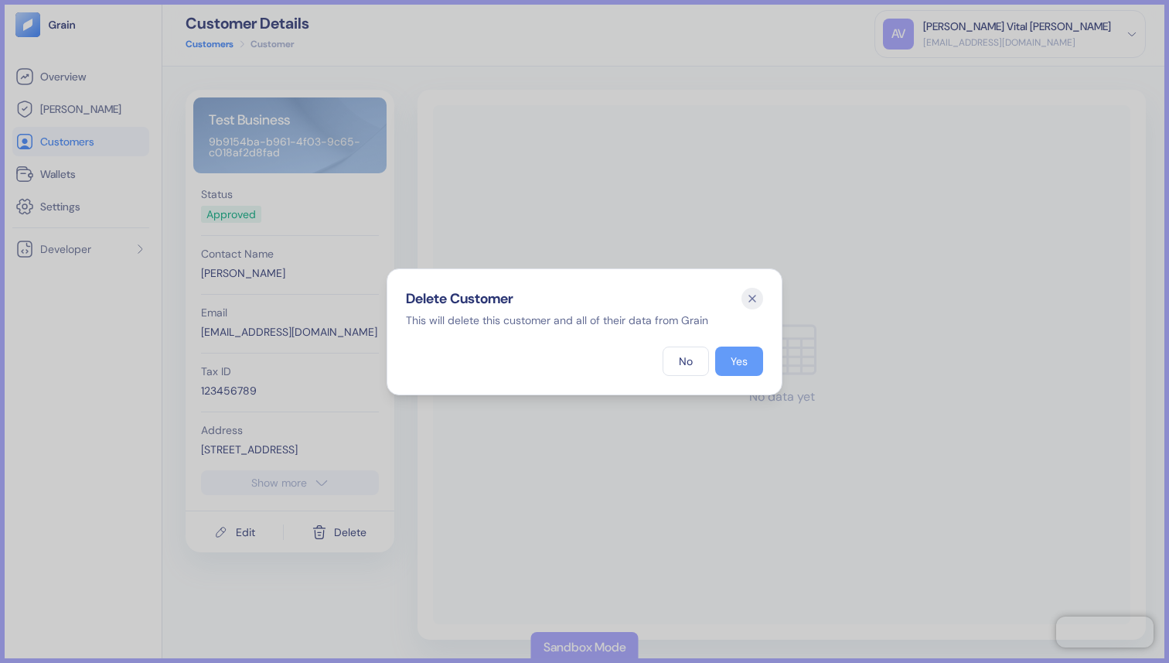
click at [738, 363] on div "Yes" at bounding box center [739, 361] width 17 height 11
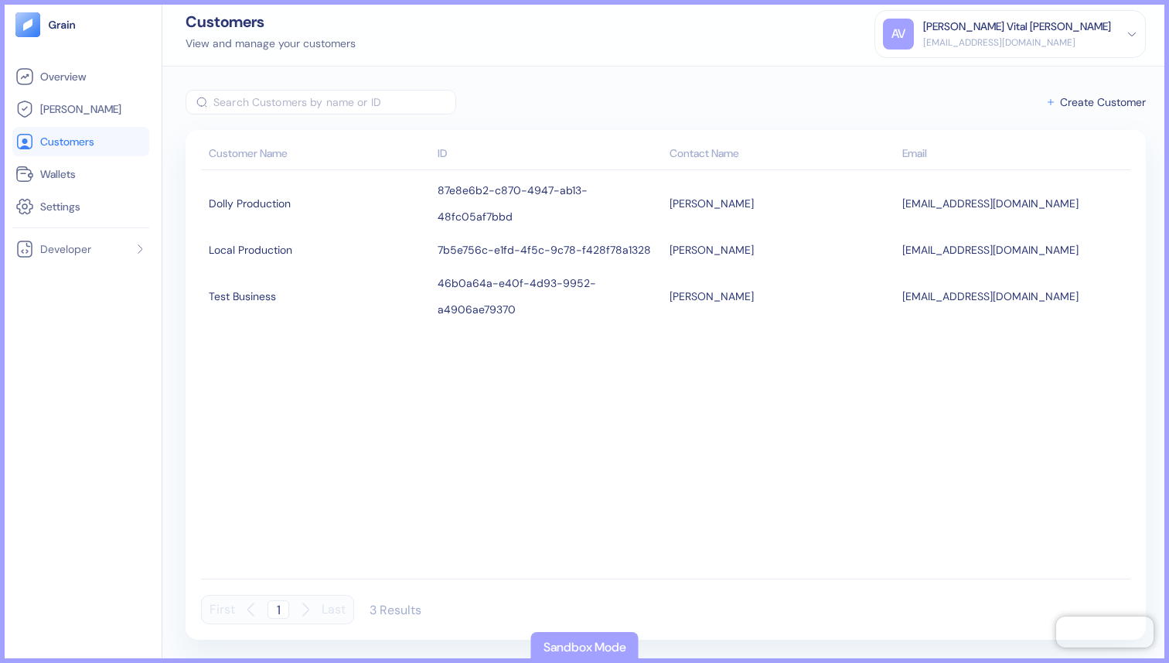
click at [290, 333] on tbody "Dolly Production 87e8e6b2-c870-4947-ab13-48fc05af7bbd Jack Hill jack+testgrain@…" at bounding box center [665, 371] width 929 height 402
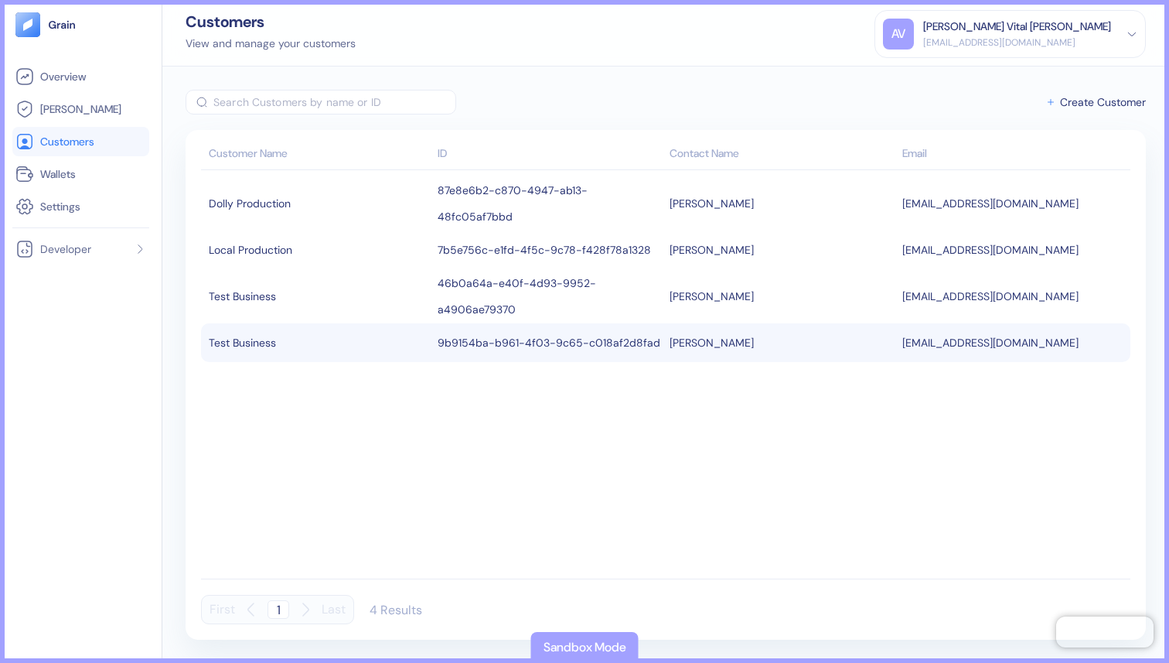
click at [318, 336] on div "Test Business" at bounding box center [319, 342] width 221 height 26
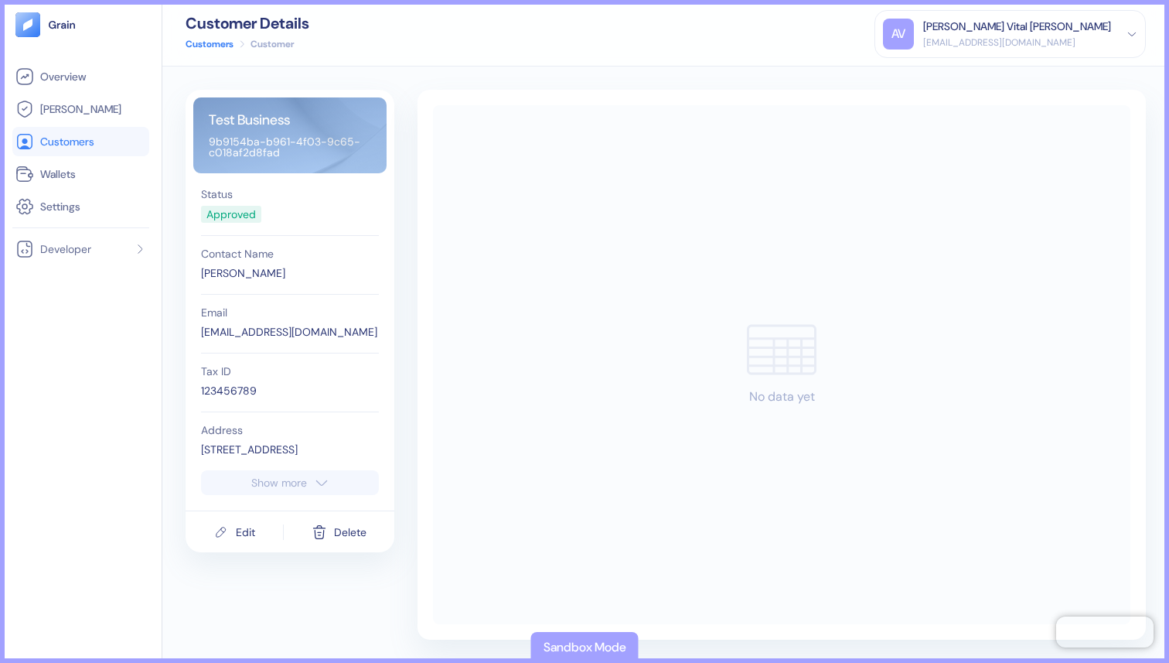
click at [101, 150] on link "Customers" at bounding box center [80, 141] width 131 height 19
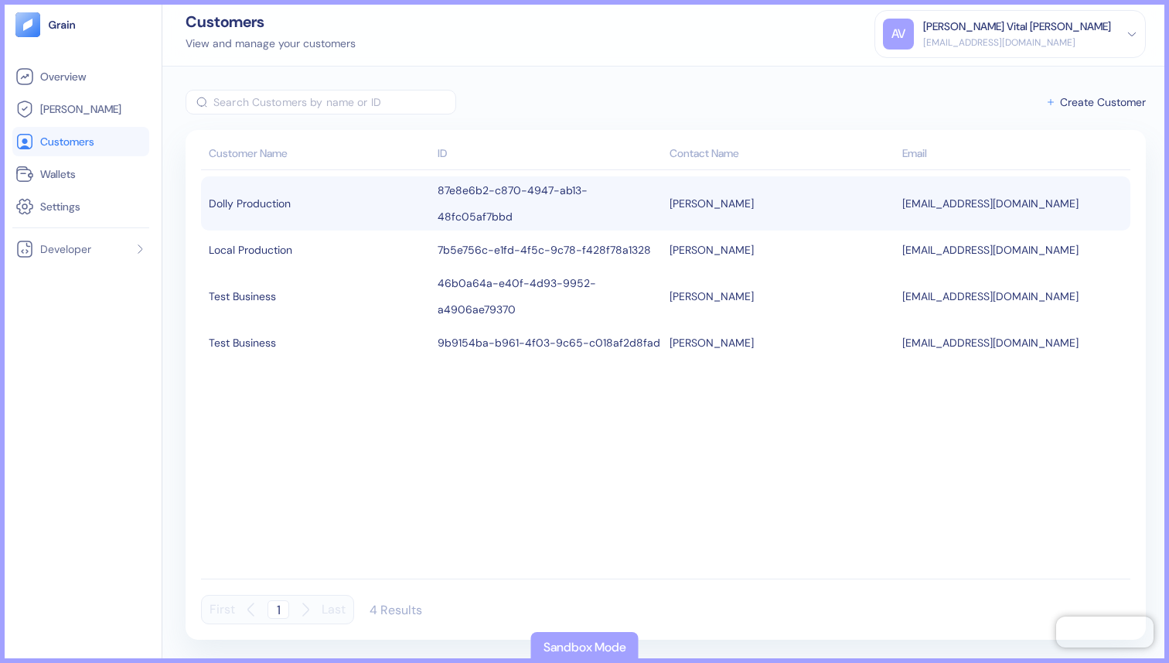
click at [334, 190] on div "Dolly Production" at bounding box center [319, 203] width 221 height 26
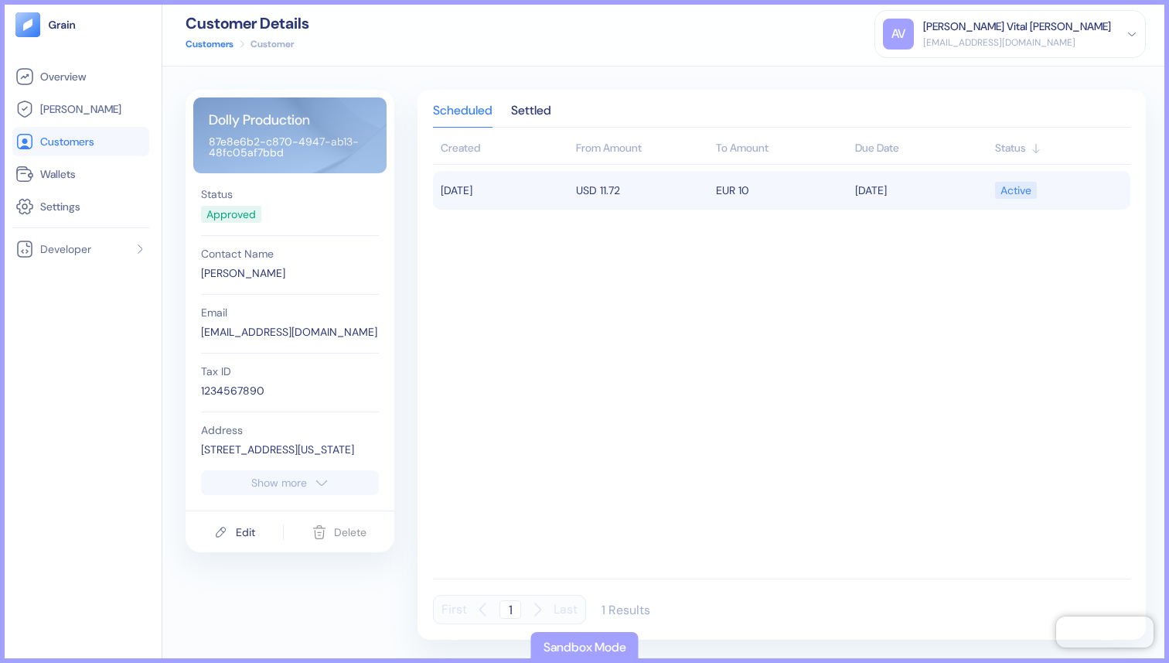
click at [503, 188] on td "[DATE]" at bounding box center [502, 190] width 139 height 39
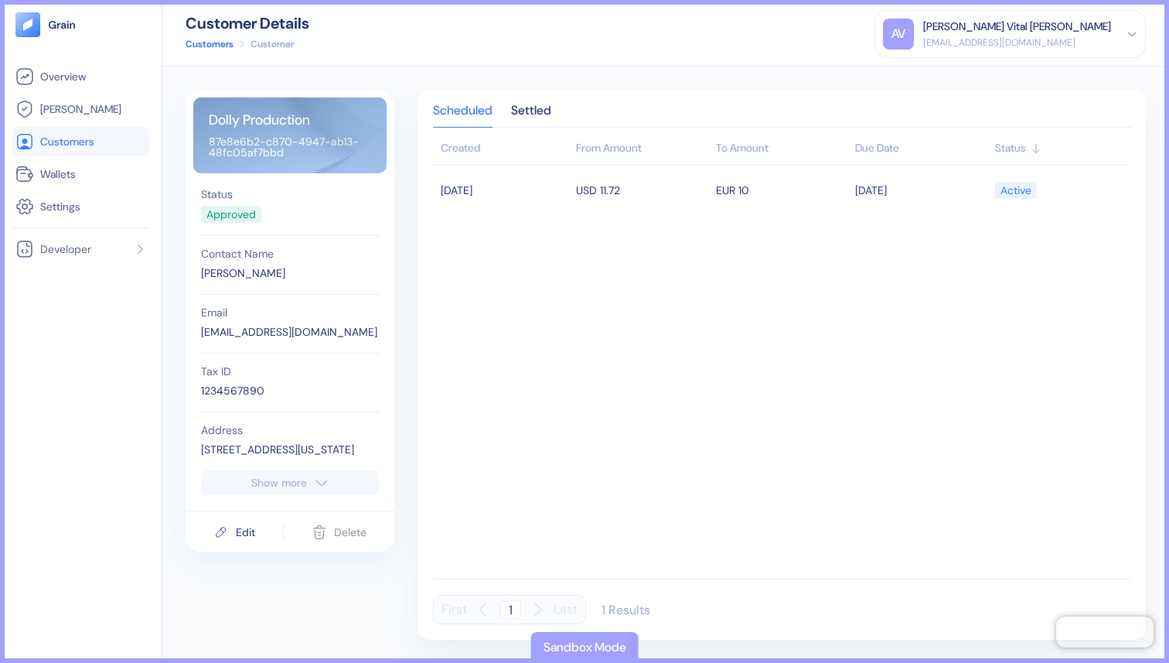
click at [475, 339] on tbody "[DATE] USD 11.72 EUR 10 [DATE] Active" at bounding box center [781, 369] width 697 height 408
click at [112, 152] on li "Customers" at bounding box center [80, 141] width 137 height 29
click at [68, 149] on link "Customers" at bounding box center [80, 141] width 131 height 19
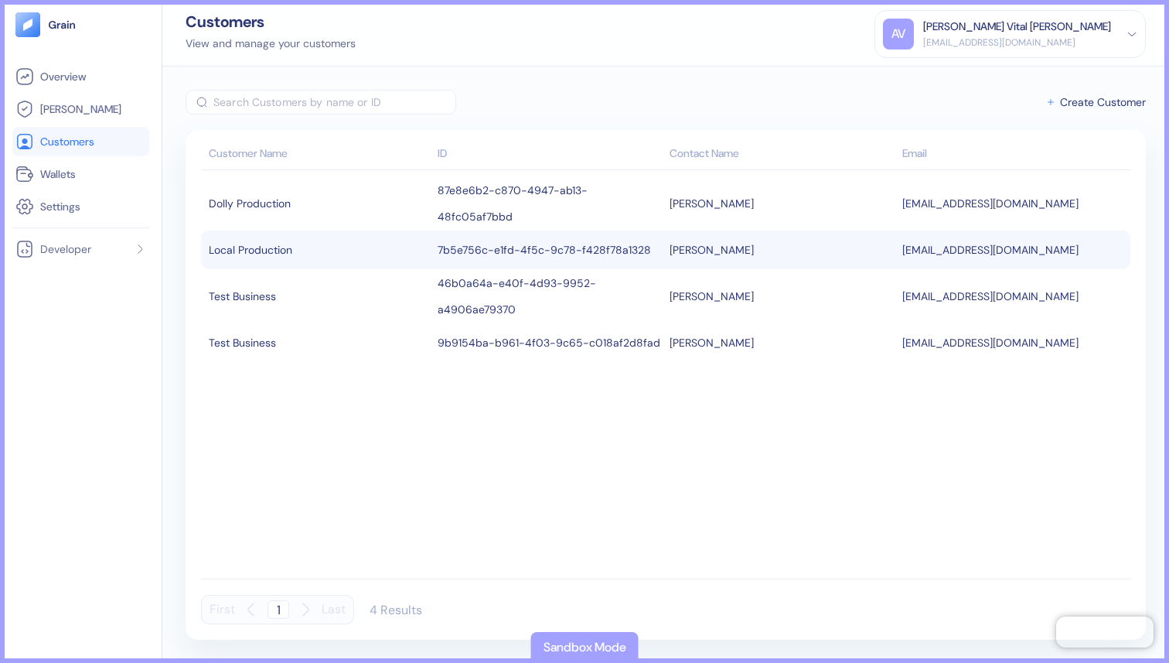
click at [350, 240] on div "Local Production" at bounding box center [319, 250] width 221 height 26
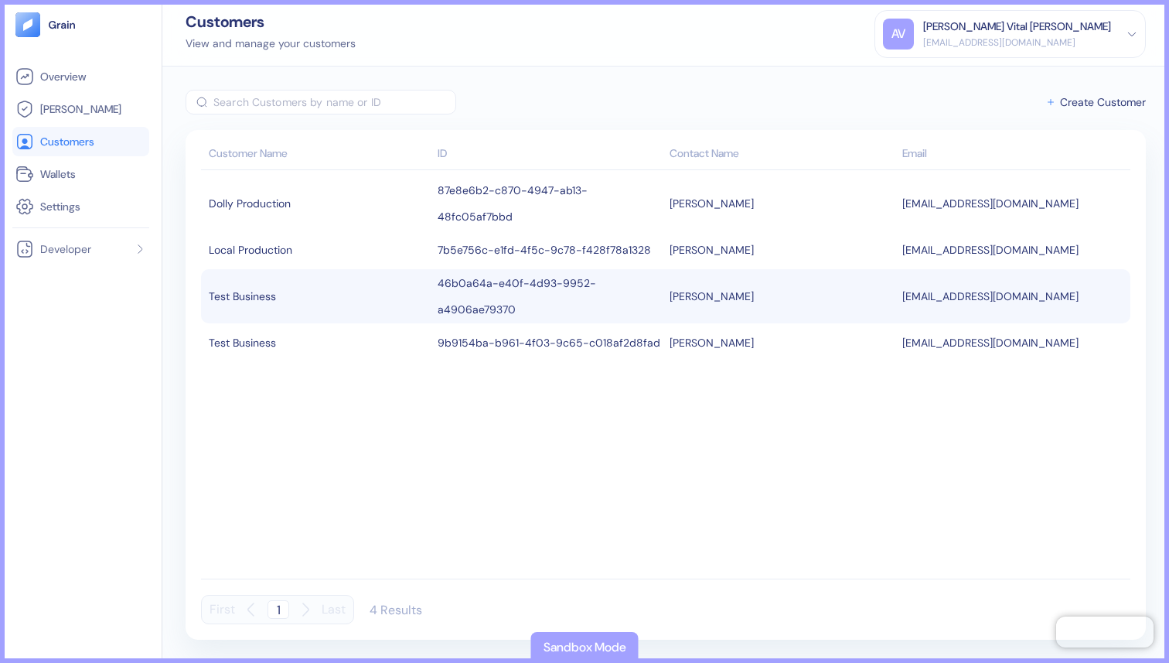
click at [330, 306] on td "Test Business" at bounding box center [317, 296] width 233 height 54
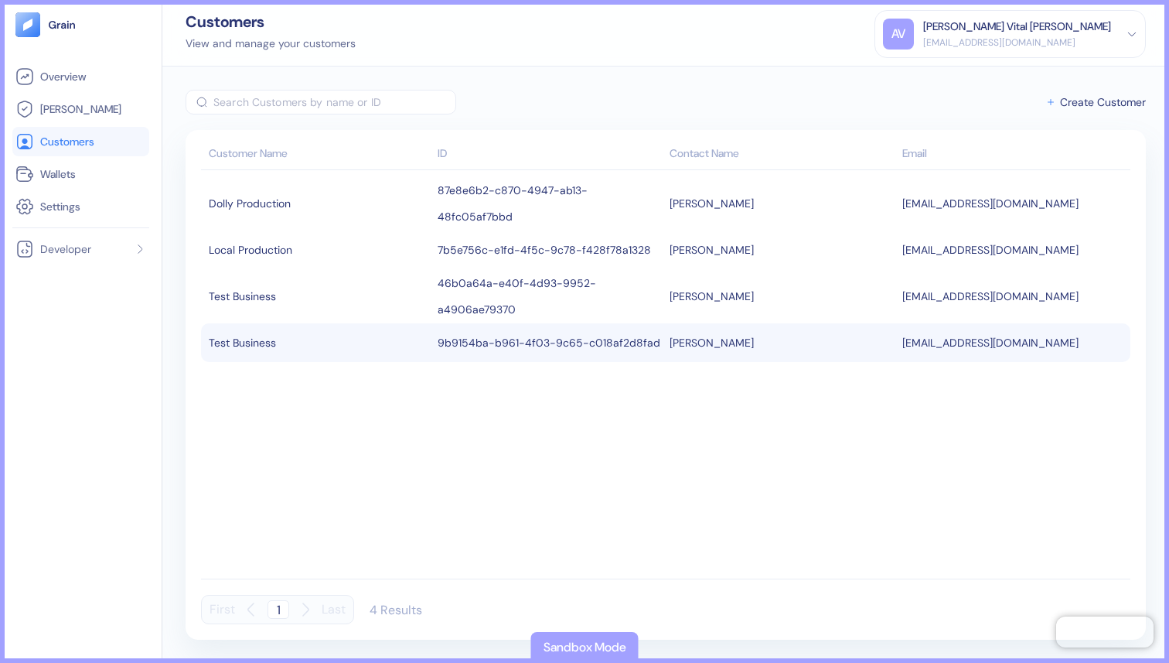
click at [312, 329] on div "Test Business" at bounding box center [319, 342] width 221 height 26
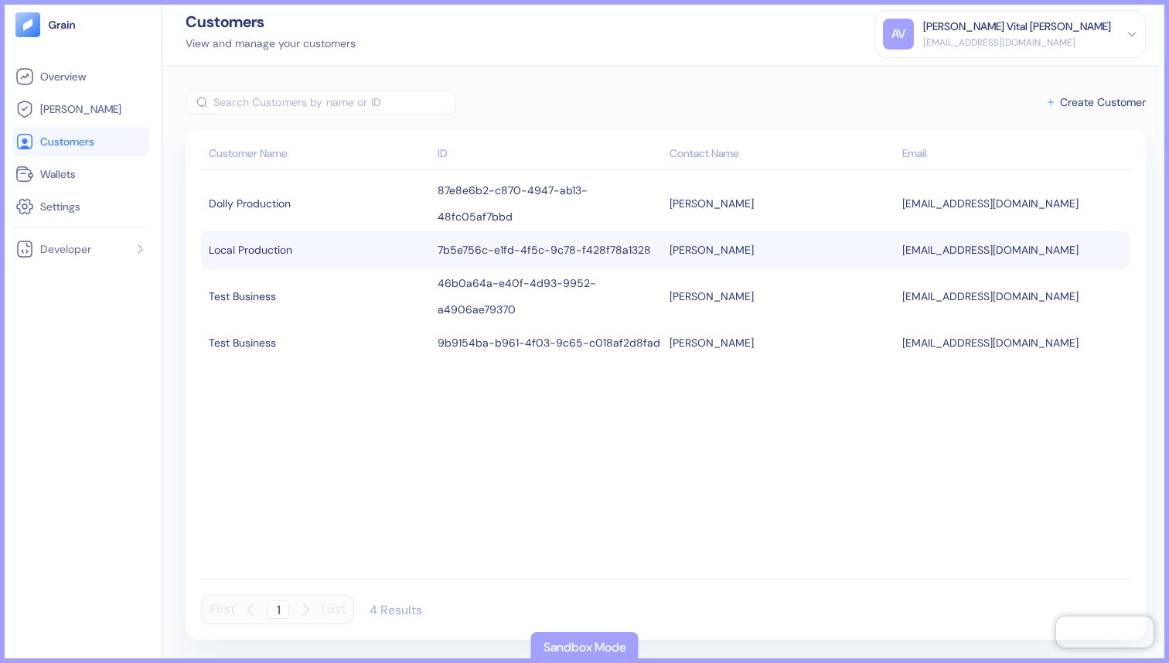
click at [305, 237] on div "Local Production" at bounding box center [319, 250] width 221 height 26
